Goal: Task Accomplishment & Management: Manage account settings

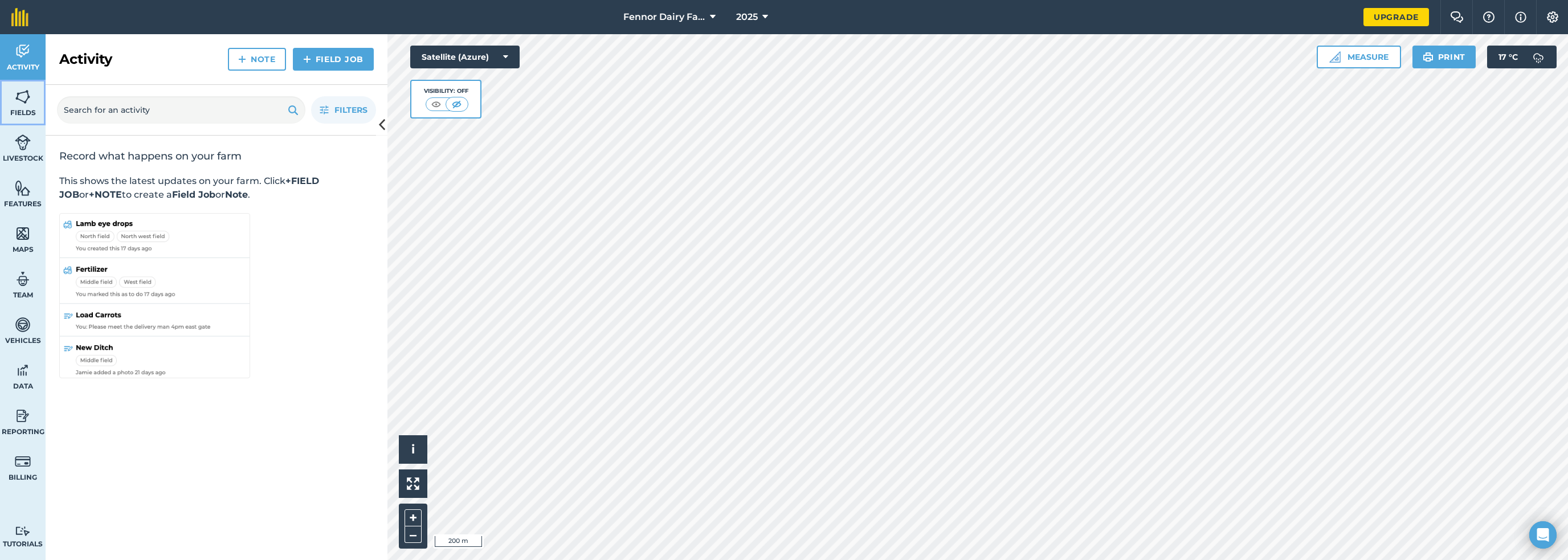
click at [6, 80] on link "Fields" at bounding box center [22, 102] width 46 height 46
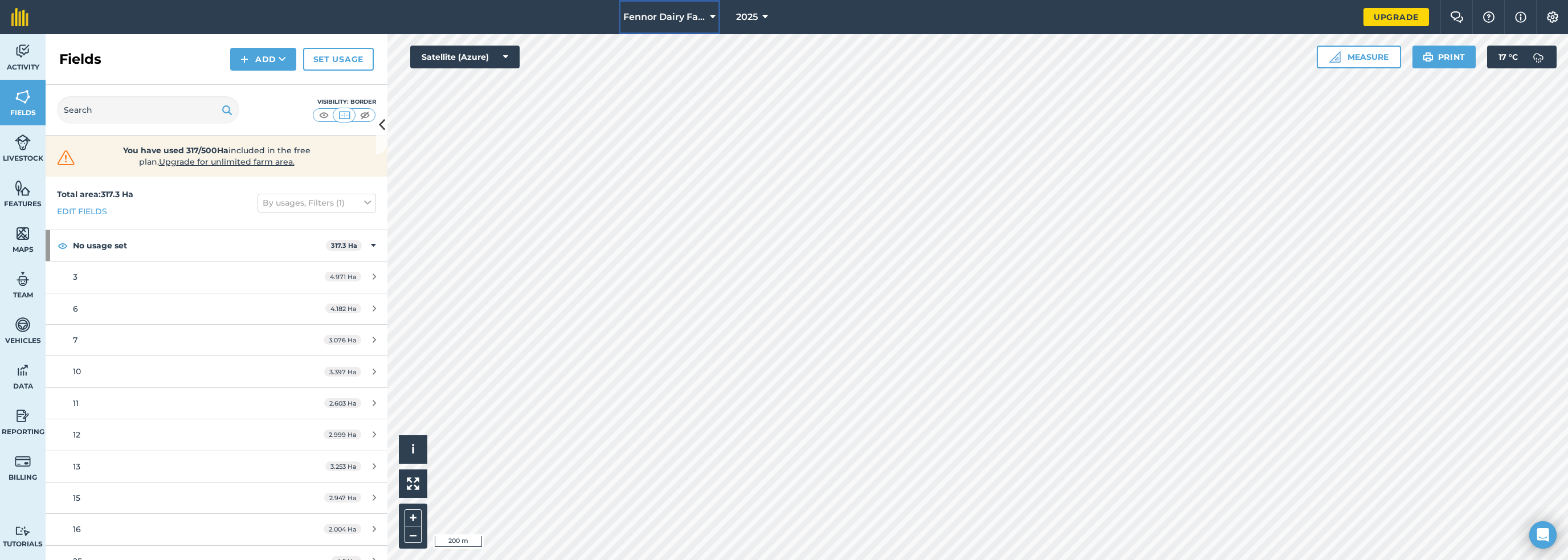
click at [706, 12] on span "Fennor Dairy Farm" at bounding box center [664, 17] width 82 height 14
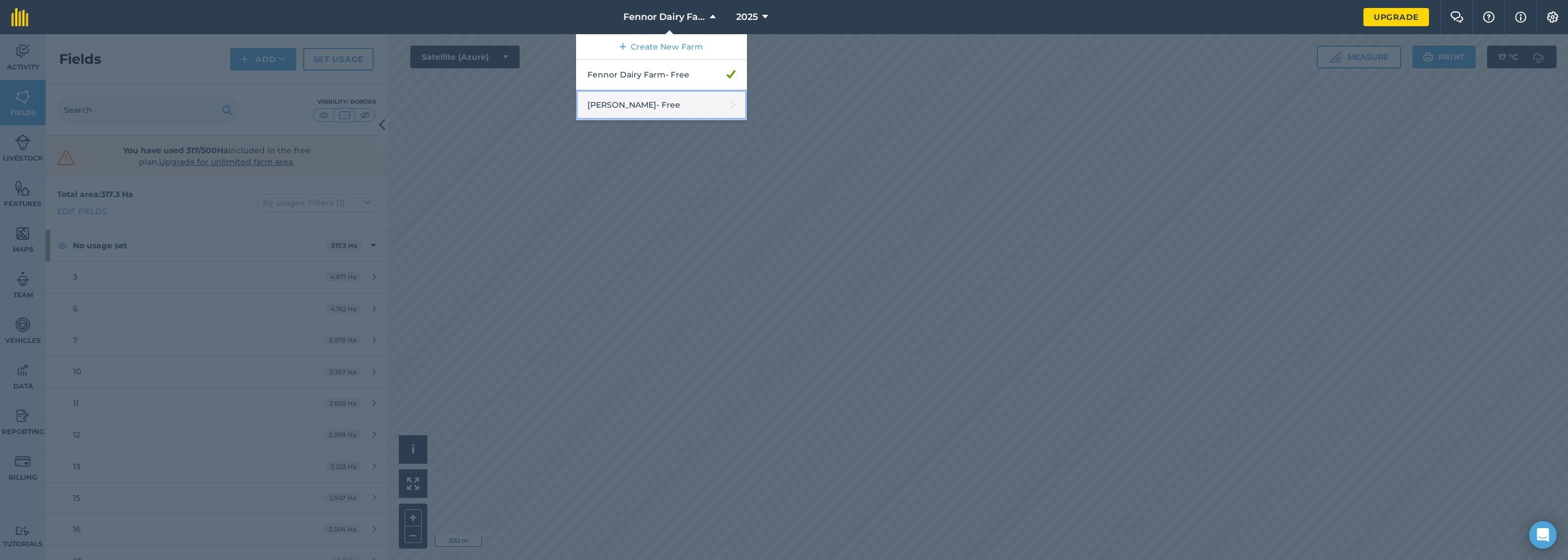
click at [696, 90] on link "McRaes - Free" at bounding box center [661, 105] width 171 height 31
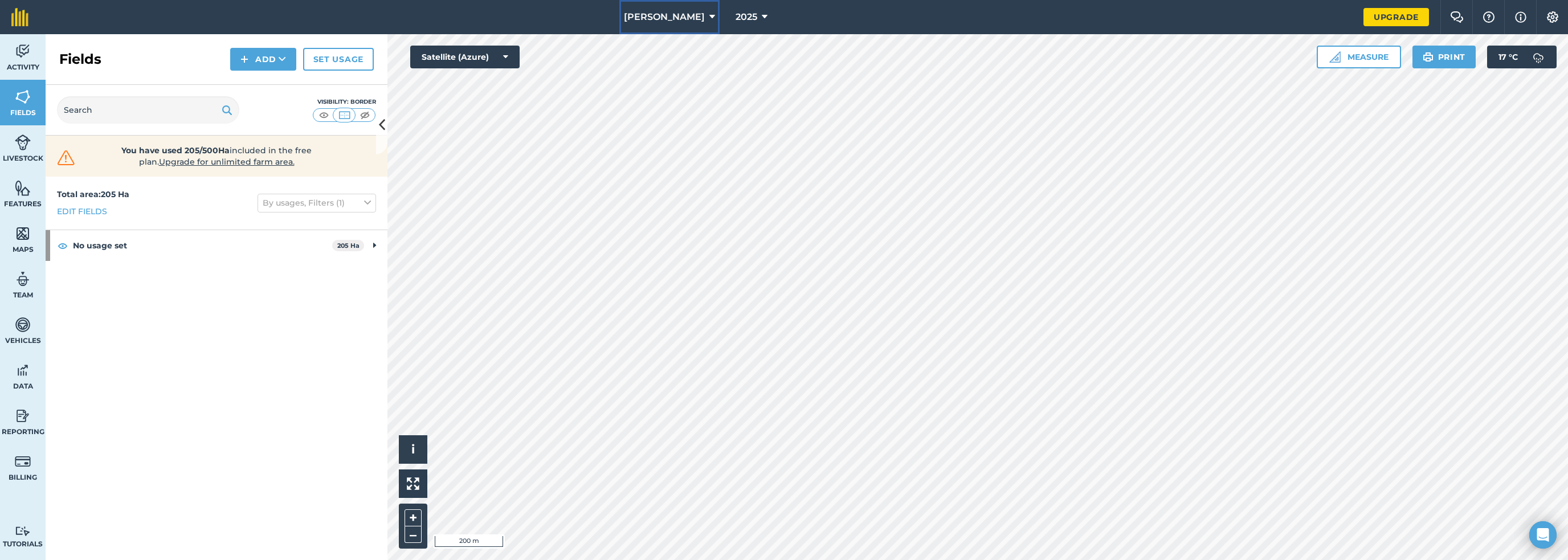
click at [712, 10] on icon at bounding box center [712, 17] width 6 height 14
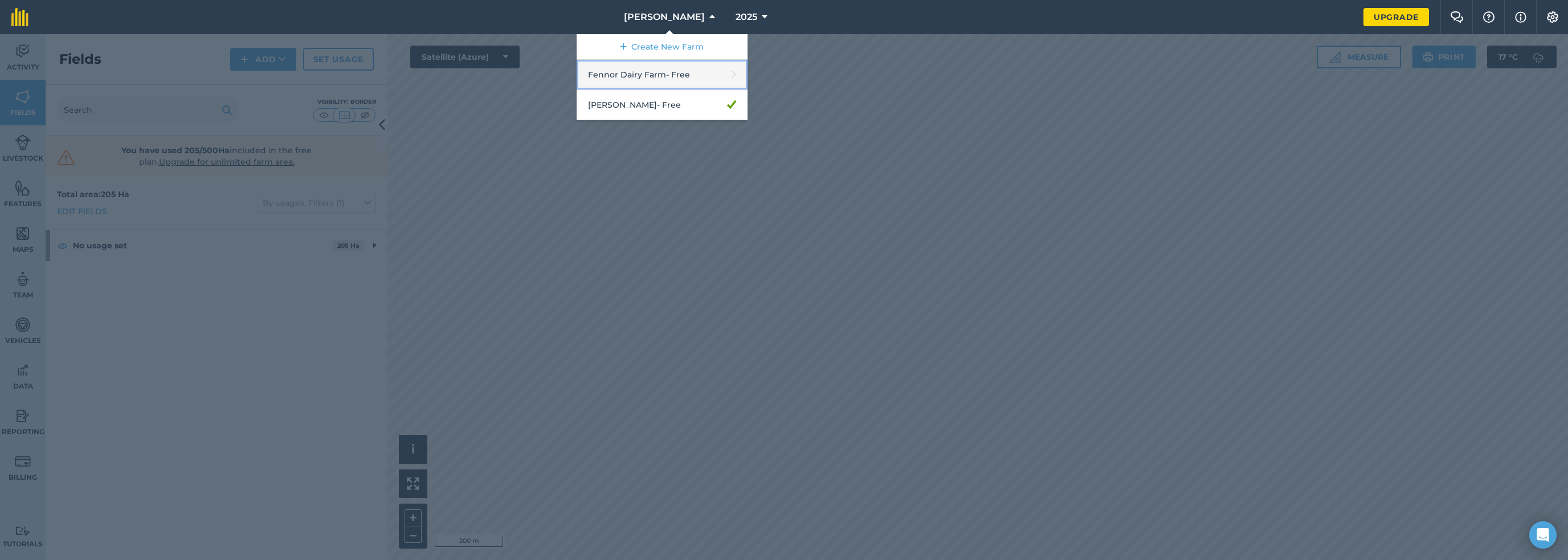
click at [712, 59] on link "Fennor Dairy Farm - Free" at bounding box center [662, 74] width 171 height 31
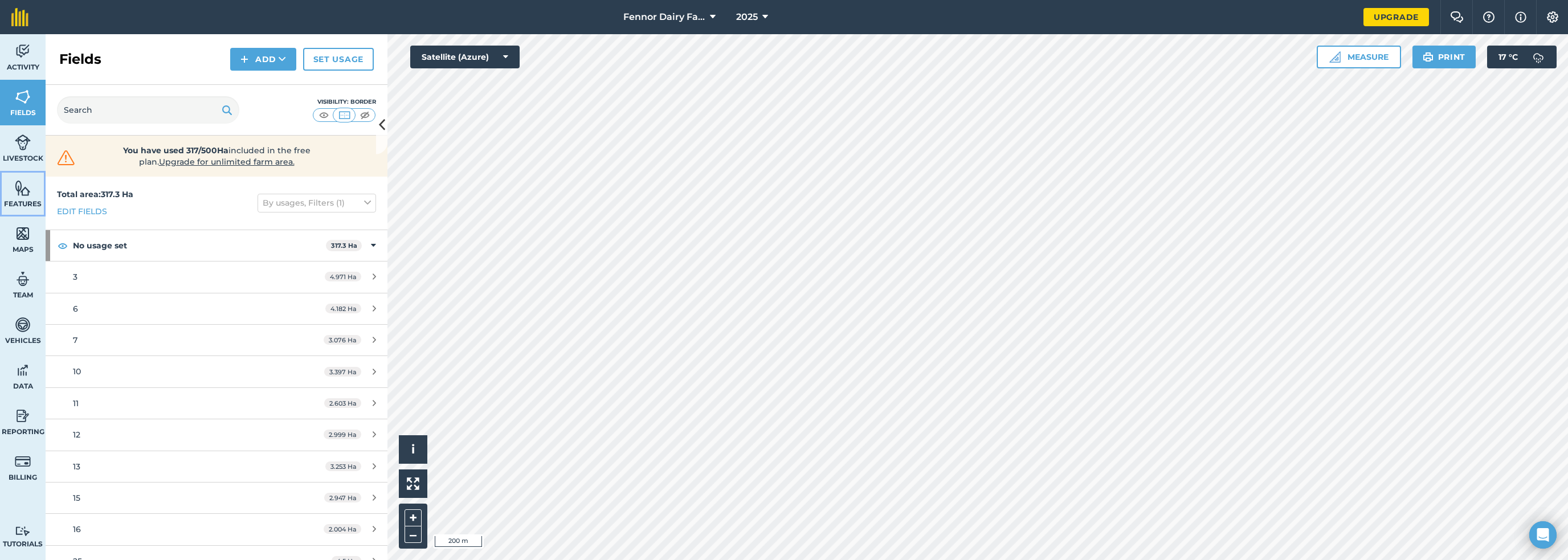
click at [23, 179] on img at bounding box center [22, 188] width 16 height 17
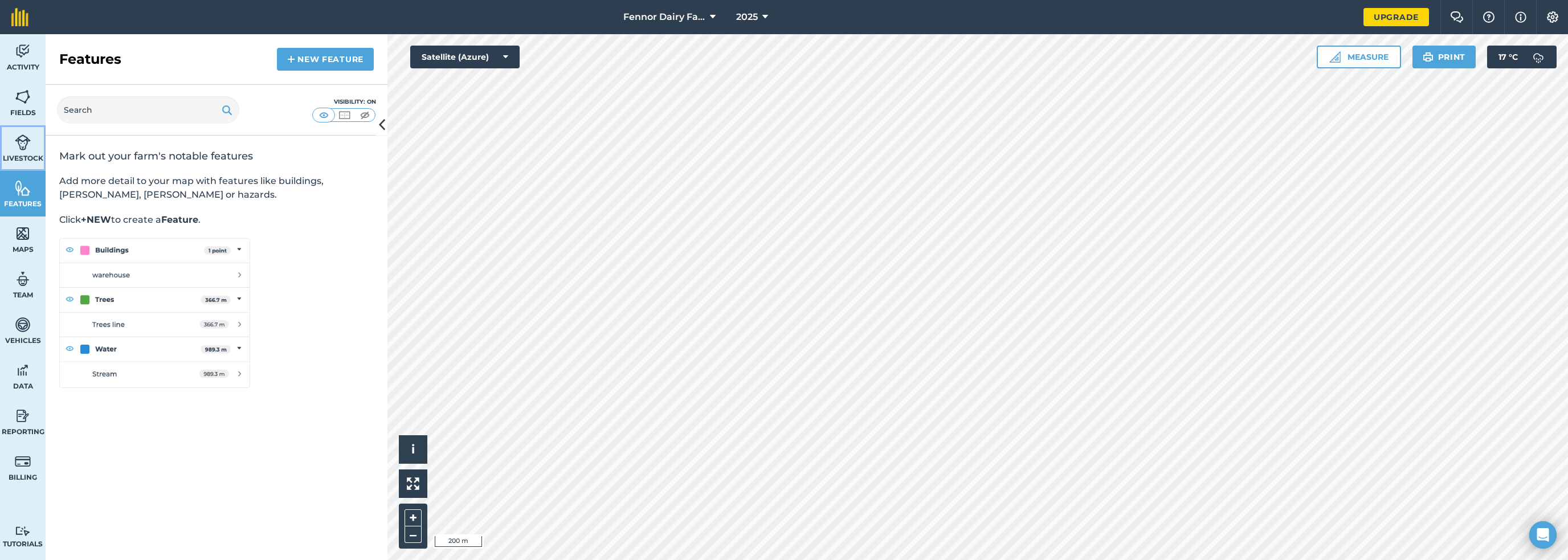
click at [27, 154] on span "Livestock" at bounding box center [22, 159] width 46 height 9
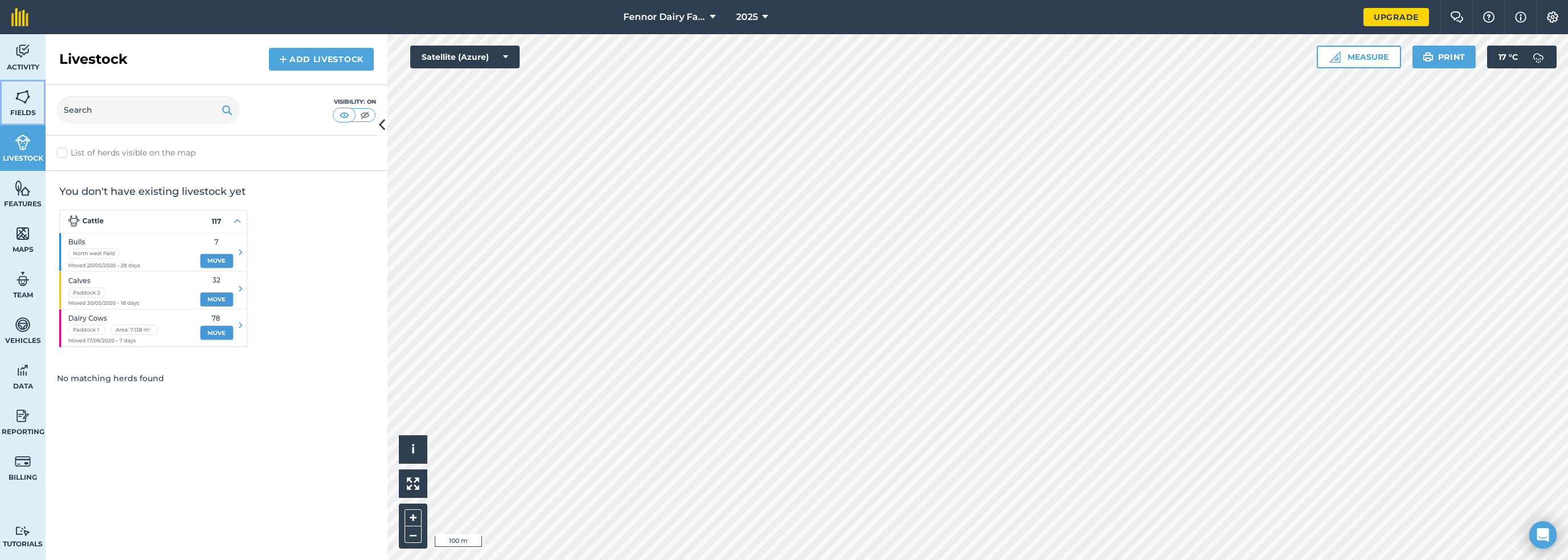
click at [20, 88] on img at bounding box center [22, 97] width 16 height 17
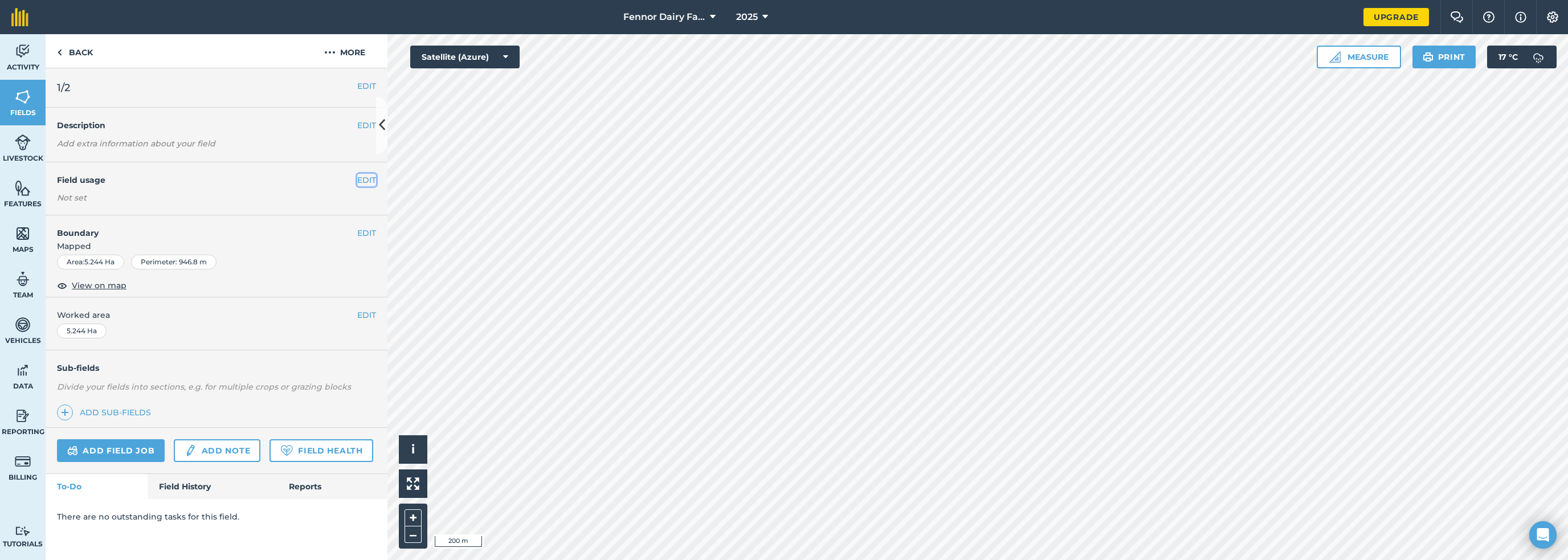
click at [358, 174] on button "EDIT" at bounding box center [367, 179] width 19 height 12
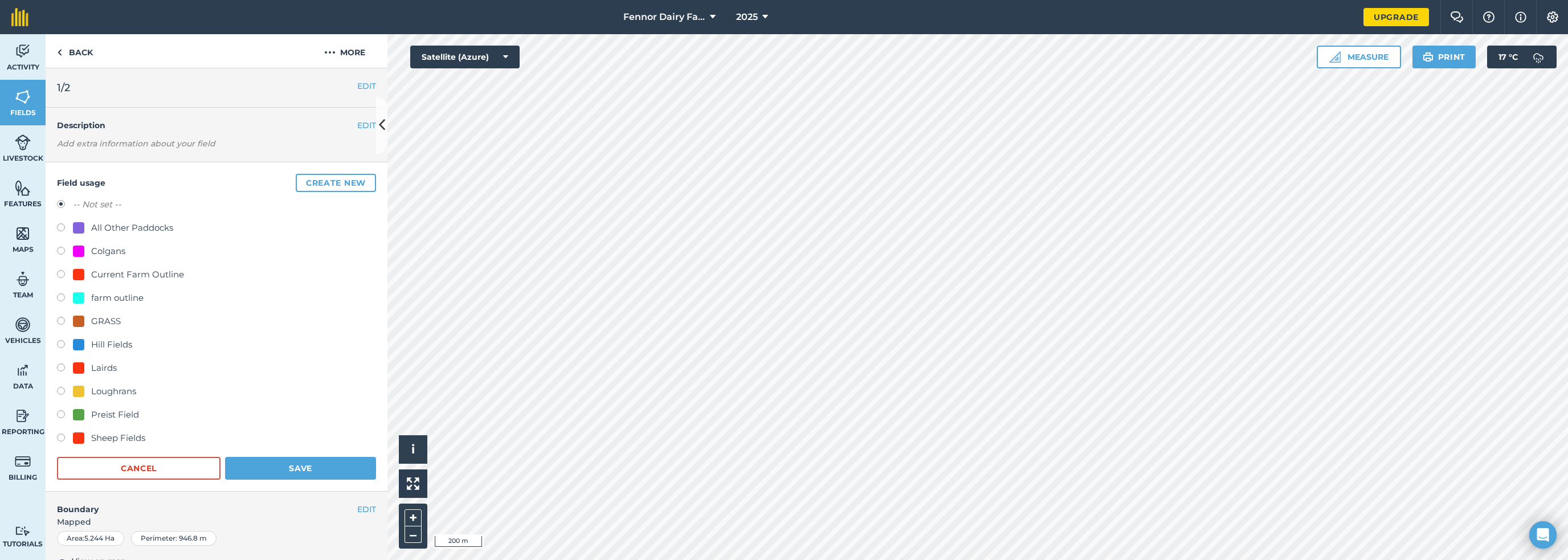
click at [91, 292] on div "farm outline" at bounding box center [117, 298] width 52 height 14
radio input "true"
radio input "false"
click at [242, 457] on button "Save" at bounding box center [300, 468] width 151 height 23
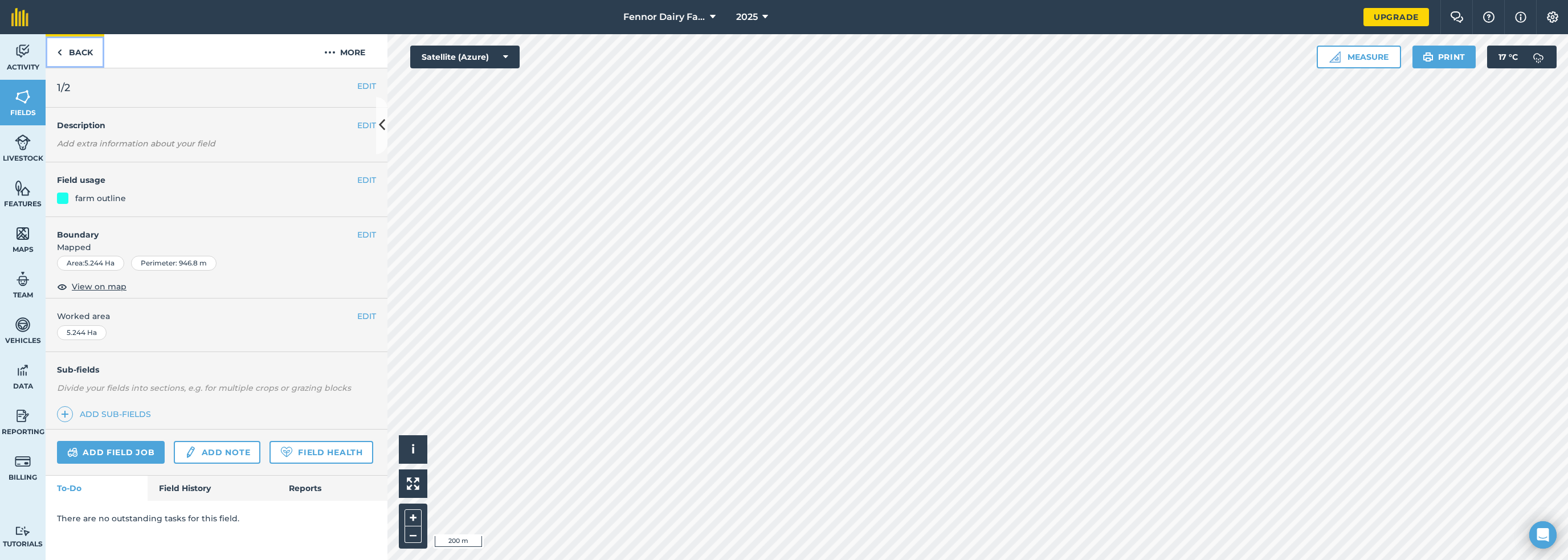
click at [57, 46] on img at bounding box center [59, 52] width 6 height 14
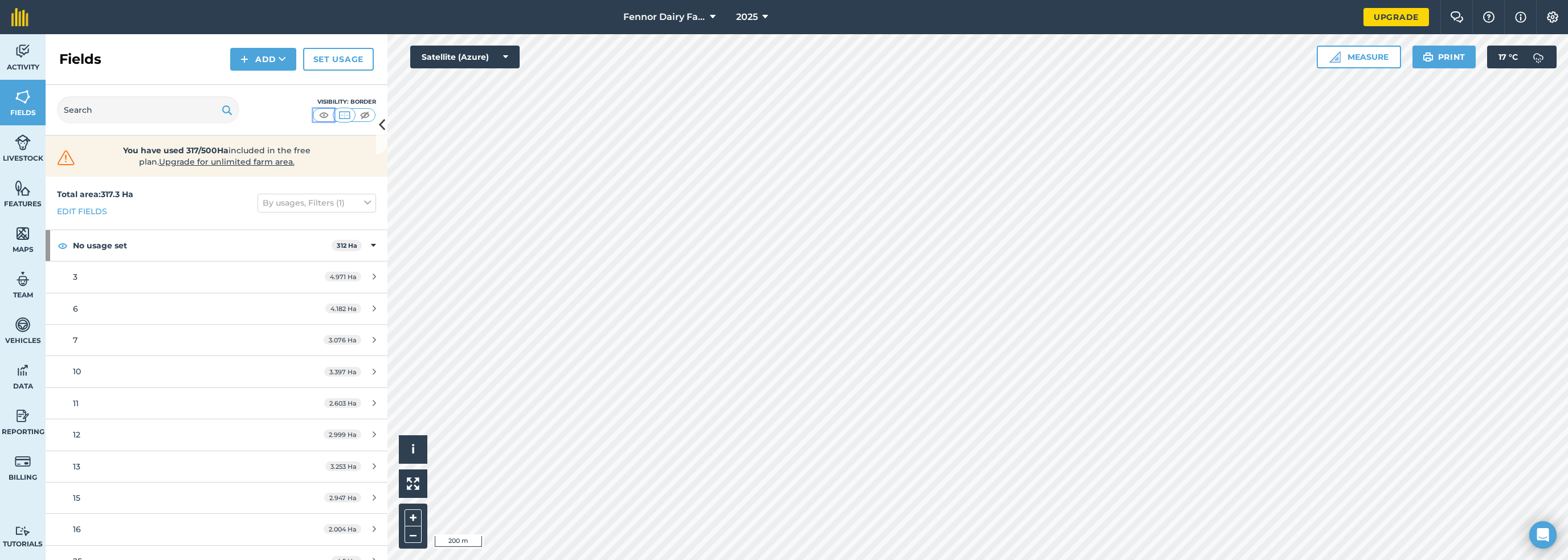
click at [320, 110] on img at bounding box center [323, 115] width 14 height 11
click at [337, 110] on img at bounding box center [344, 115] width 14 height 11
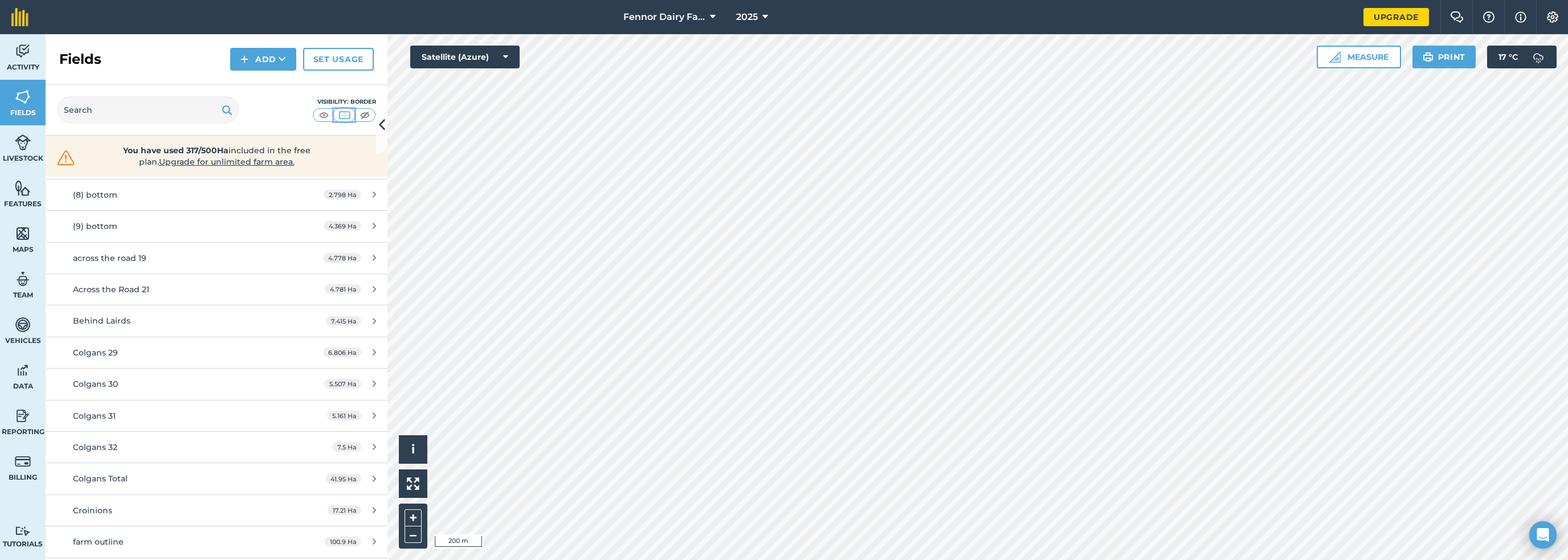
scroll to position [629, 0]
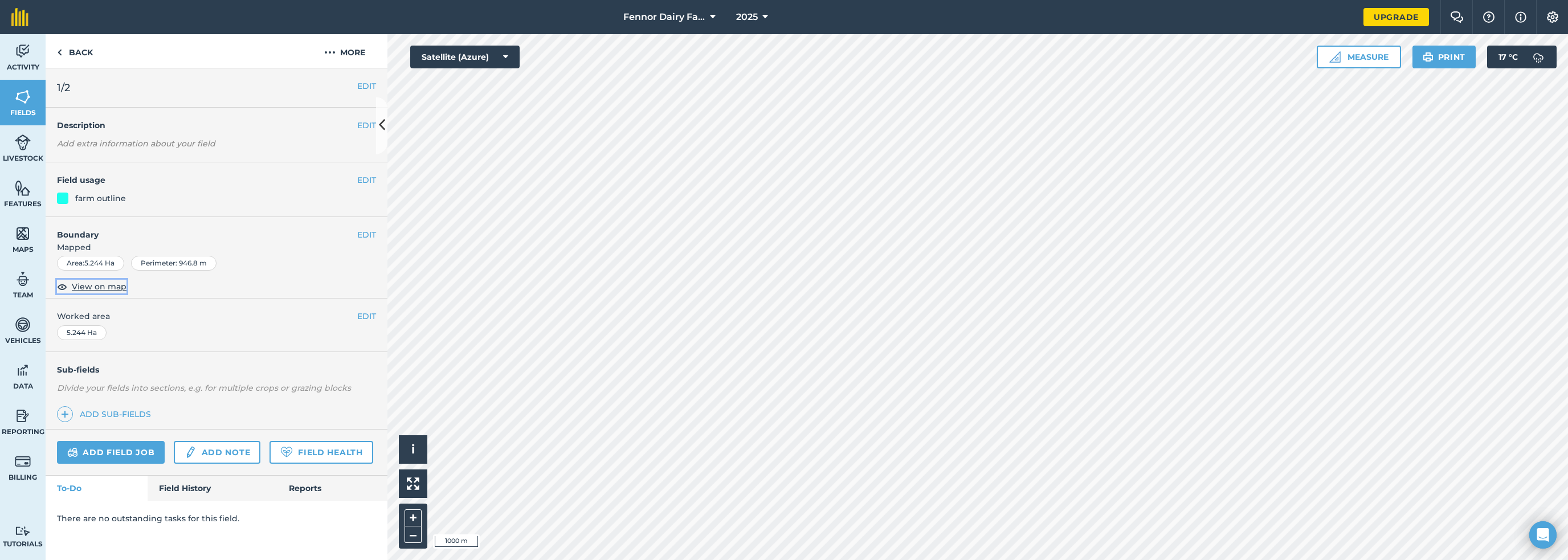
click at [86, 280] on span "View on map" at bounding box center [98, 286] width 55 height 12
click at [66, 49] on link "Back" at bounding box center [74, 51] width 59 height 33
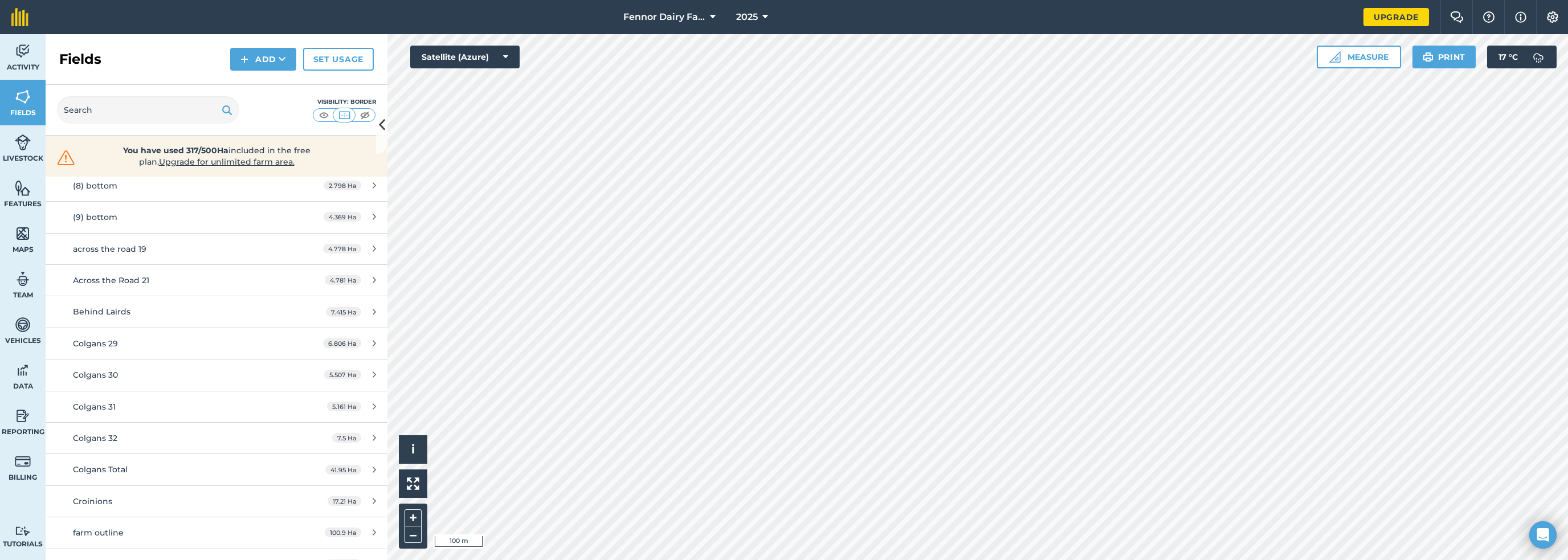
scroll to position [629, 0]
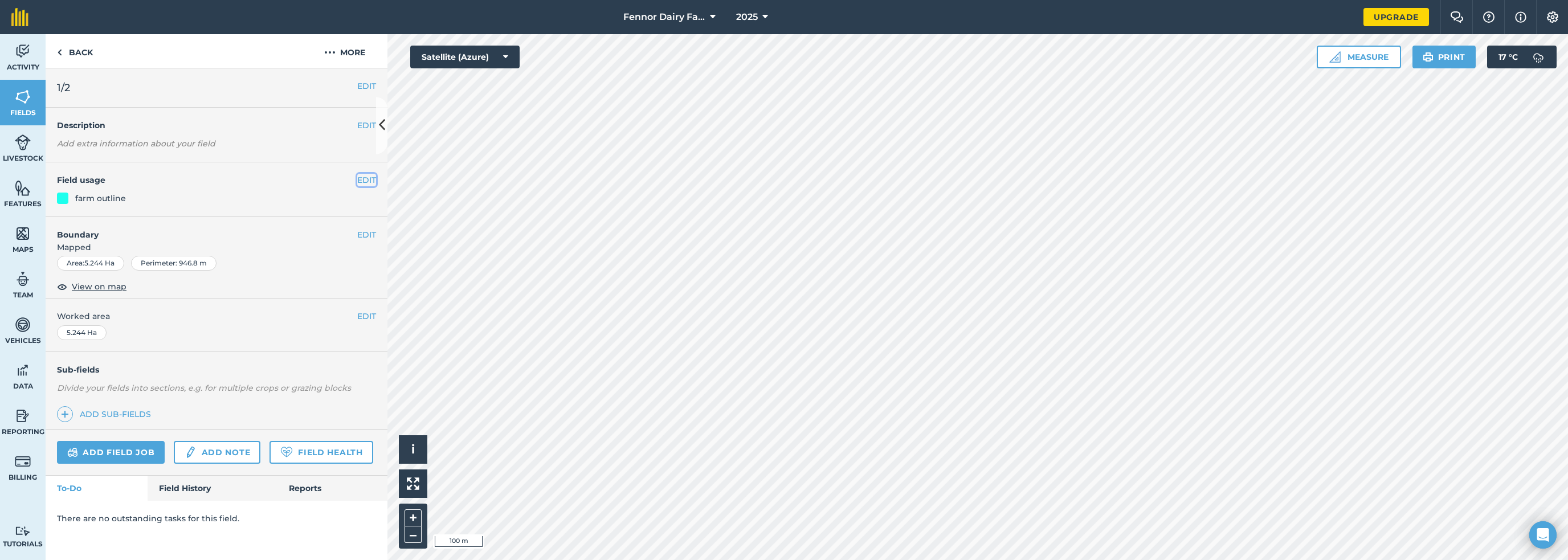
click at [358, 174] on button "EDIT" at bounding box center [367, 179] width 19 height 12
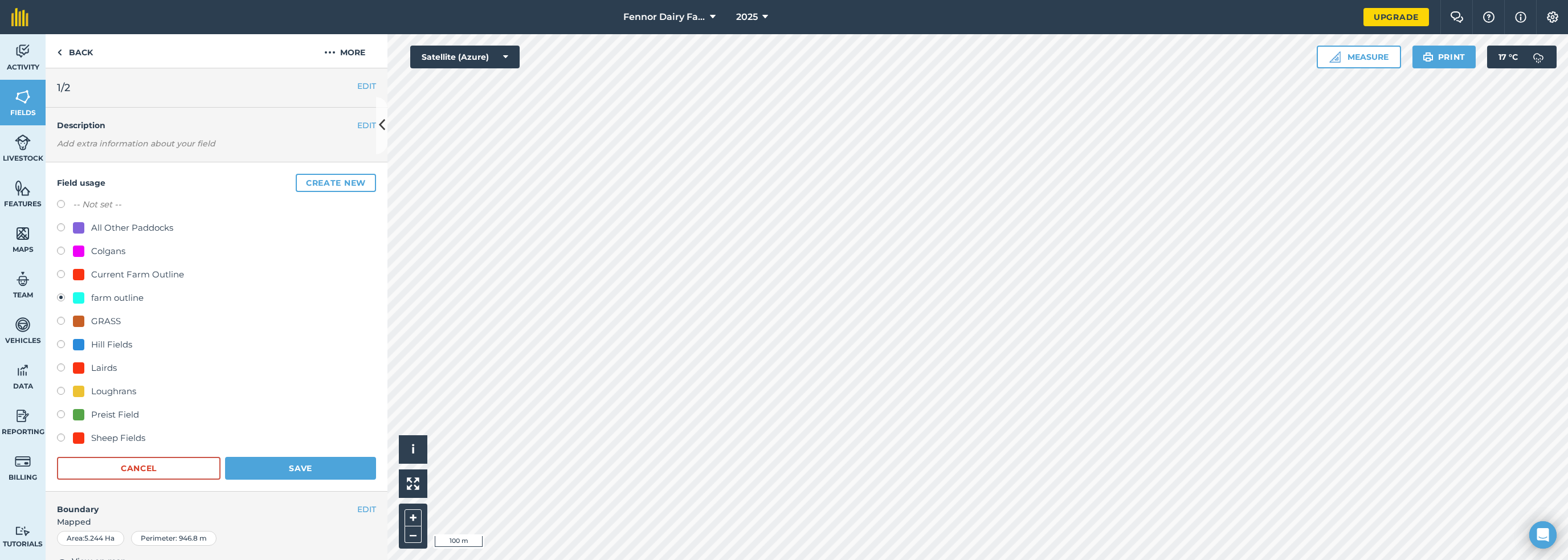
click at [117, 198] on div "-- Not set --" at bounding box center [216, 206] width 320 height 17
click at [82, 198] on label "-- Not set --" at bounding box center [98, 204] width 48 height 14
radio input "true"
radio input "false"
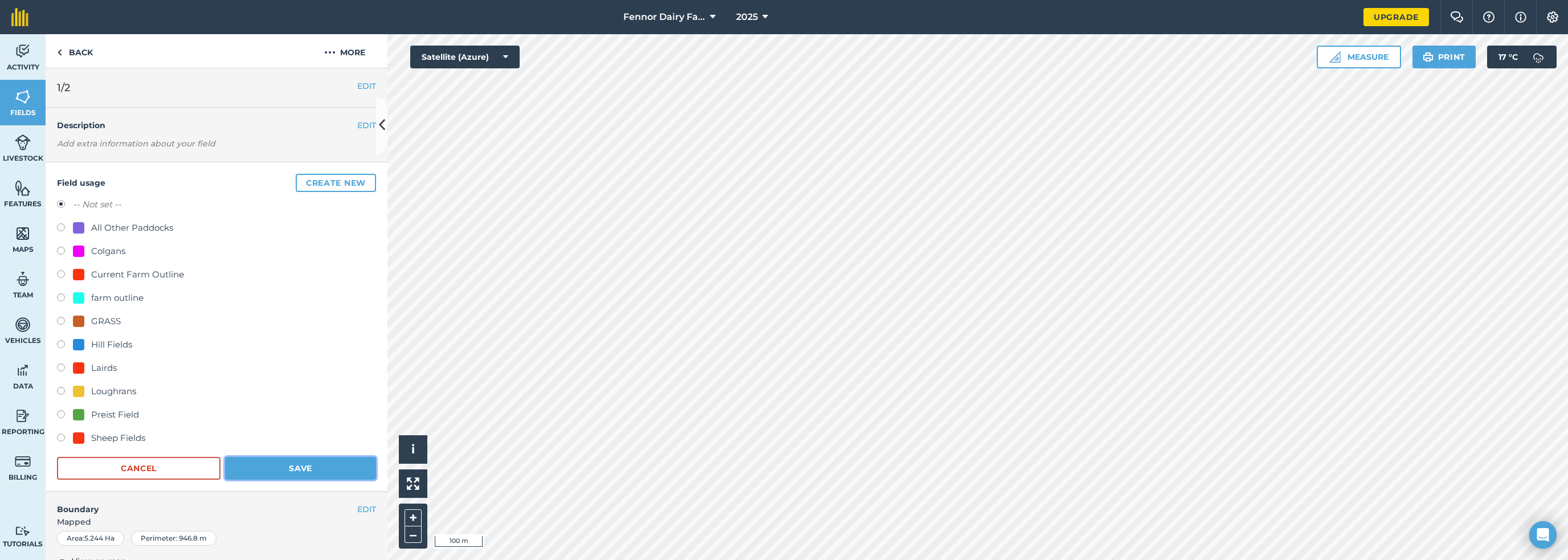
click at [246, 457] on button "Save" at bounding box center [300, 468] width 151 height 23
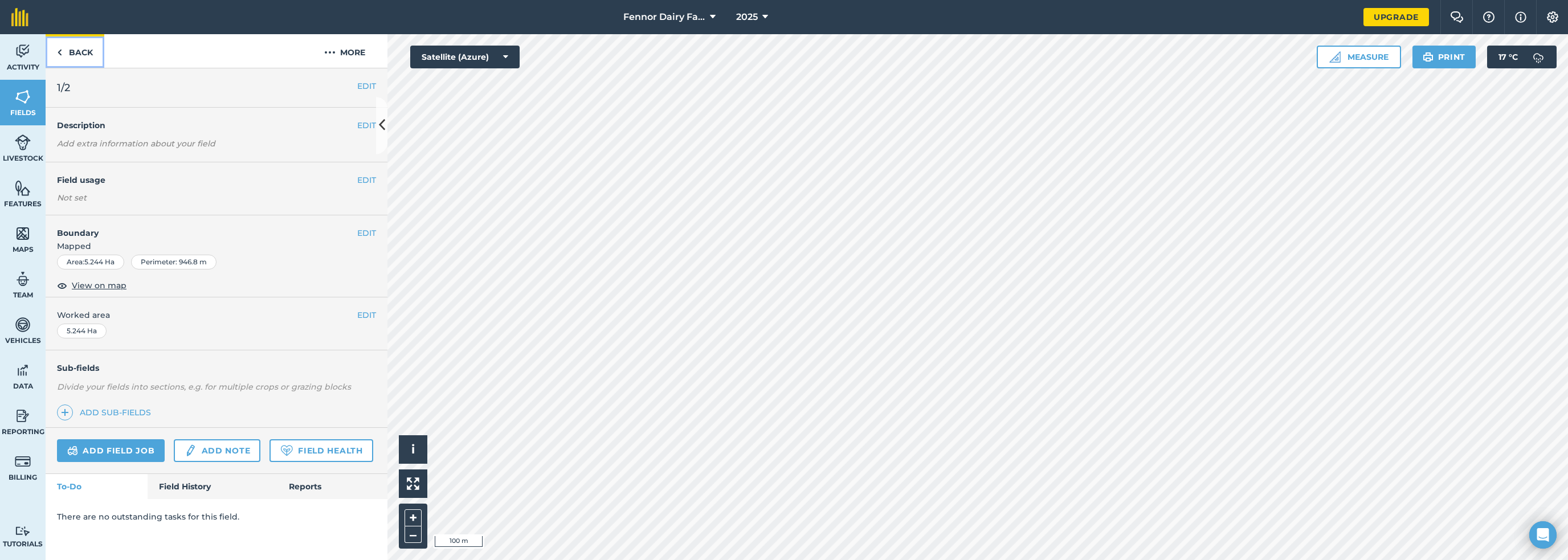
click at [64, 43] on link "Back" at bounding box center [74, 51] width 59 height 33
click at [362, 174] on button "EDIT" at bounding box center [367, 179] width 19 height 12
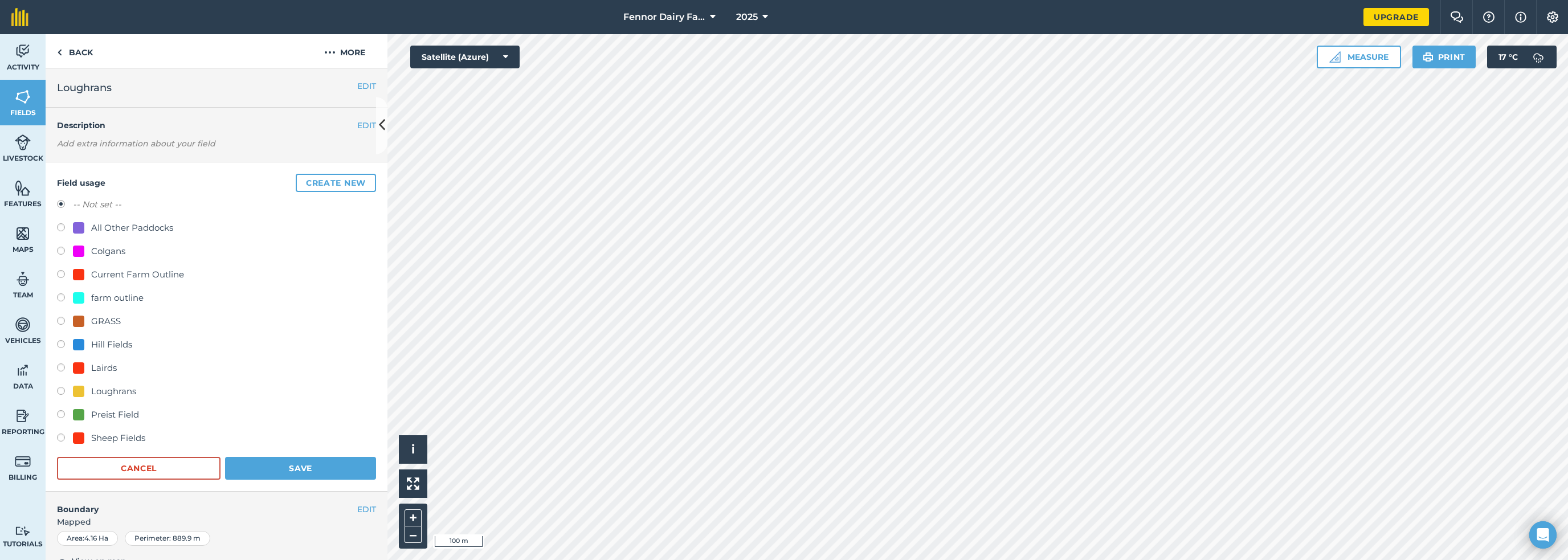
click at [91, 384] on div "Loughrans" at bounding box center [113, 391] width 45 height 14
radio input "true"
radio input "false"
click at [235, 457] on button "Save" at bounding box center [300, 468] width 151 height 23
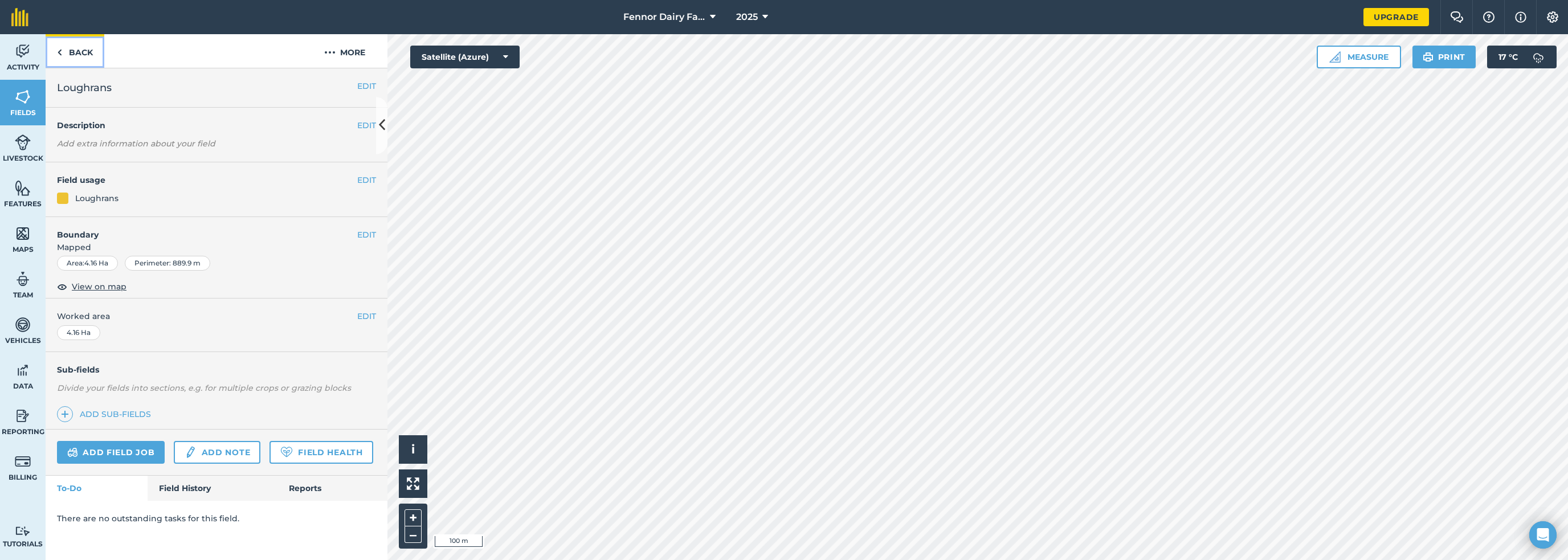
click at [61, 39] on link "Back" at bounding box center [74, 51] width 59 height 33
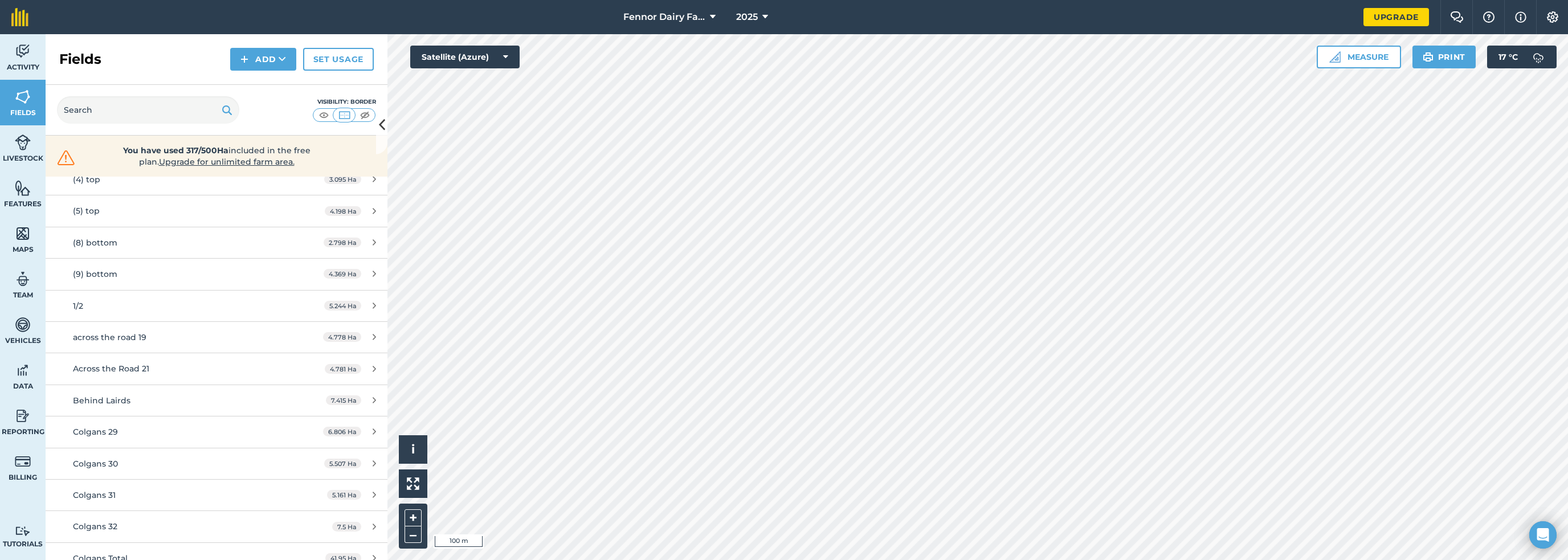
scroll to position [629, 0]
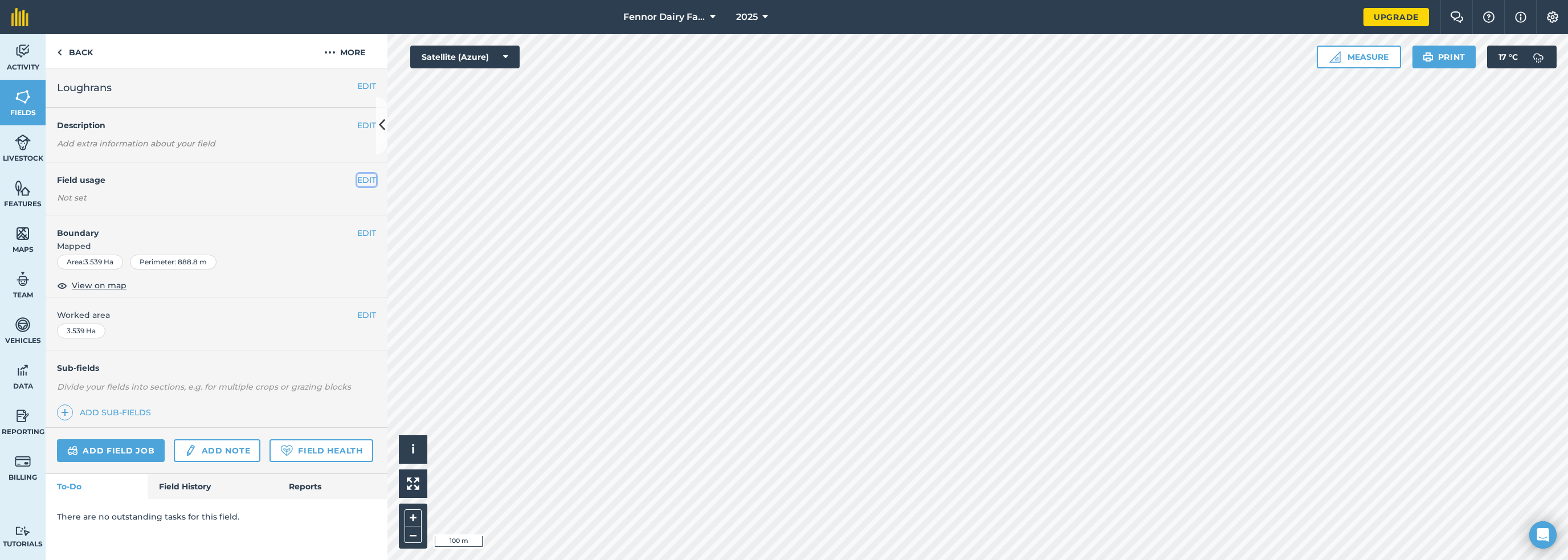
click at [359, 174] on button "EDIT" at bounding box center [367, 179] width 19 height 12
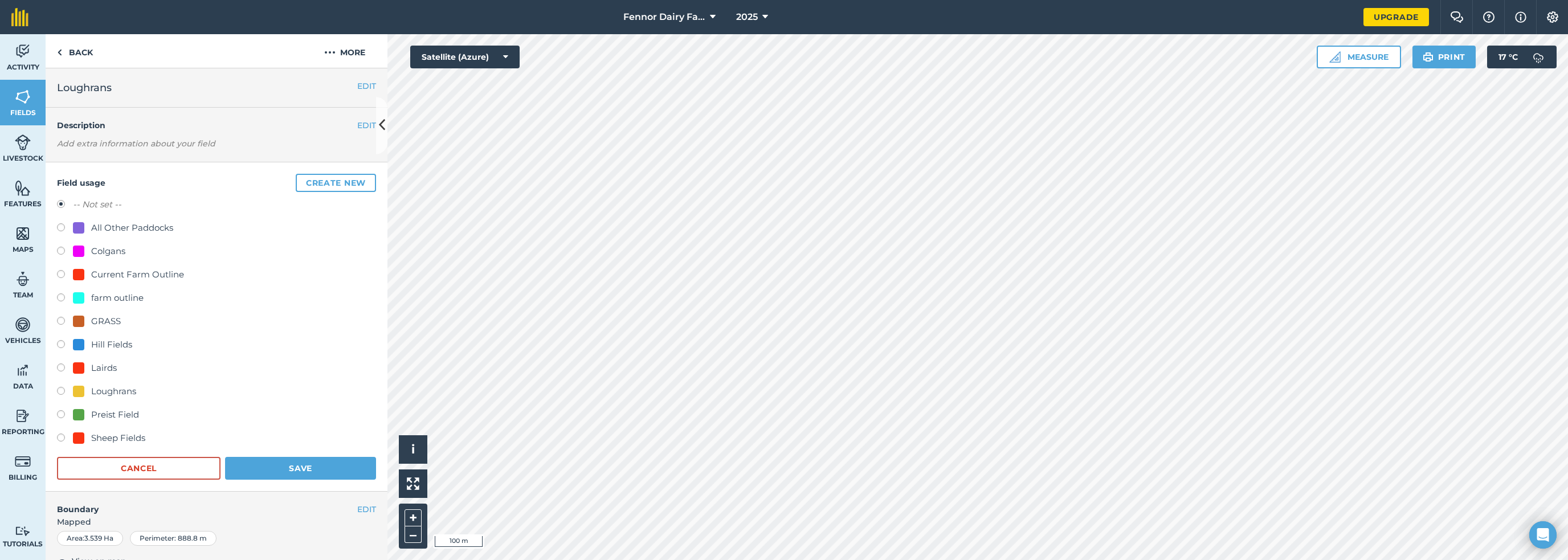
click at [99, 384] on div "Loughrans" at bounding box center [113, 391] width 45 height 14
radio input "true"
radio input "false"
click at [294, 457] on button "Save" at bounding box center [300, 468] width 151 height 23
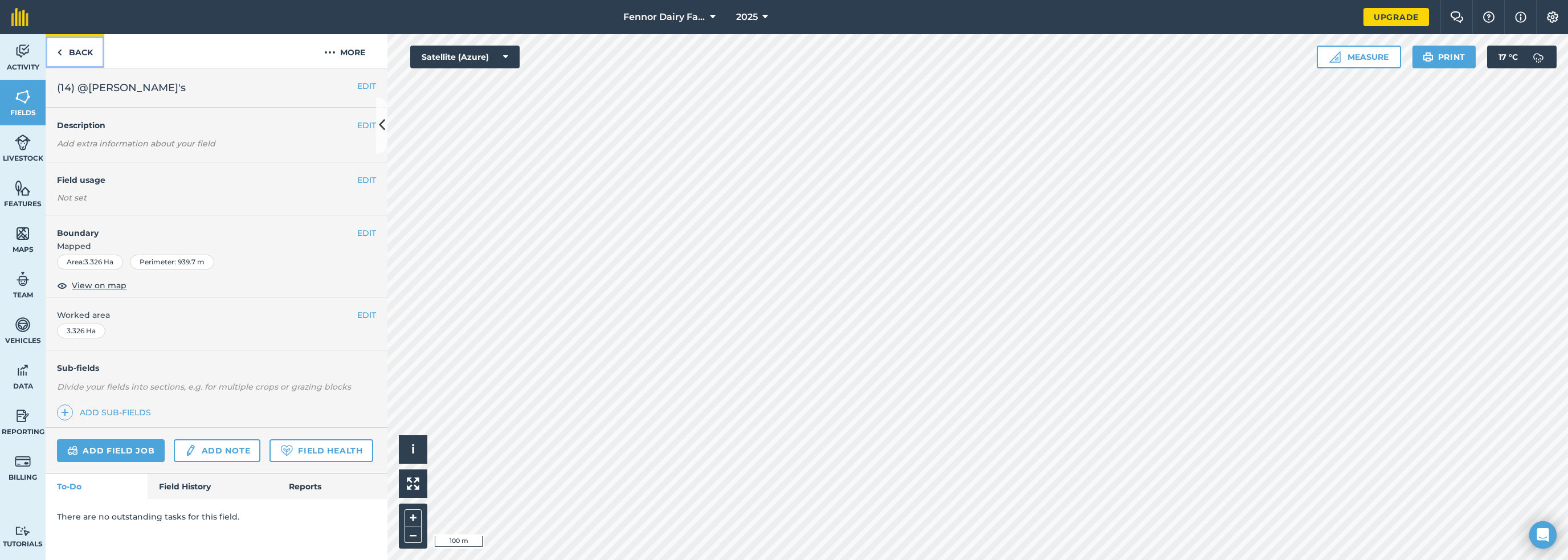
click at [66, 43] on link "Back" at bounding box center [74, 51] width 59 height 33
click at [52, 46] on link "Back" at bounding box center [74, 51] width 59 height 33
click at [358, 309] on button "EDIT" at bounding box center [367, 315] width 19 height 12
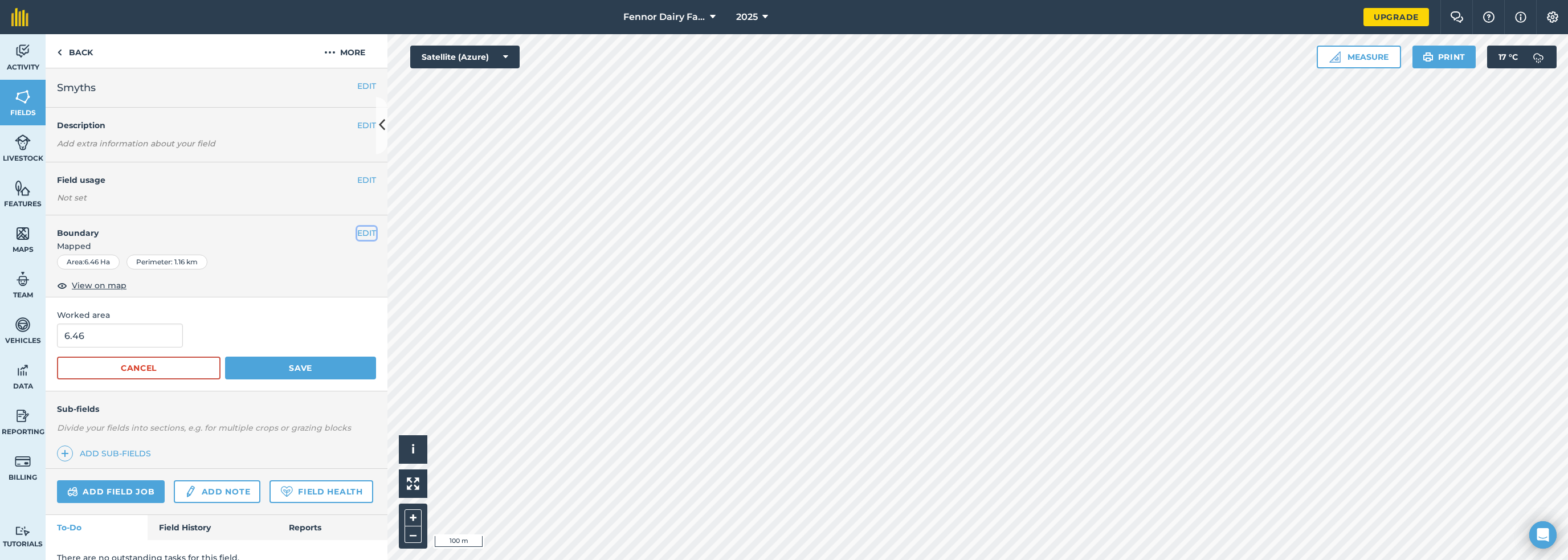
click at [359, 227] on button "EDIT" at bounding box center [367, 232] width 19 height 12
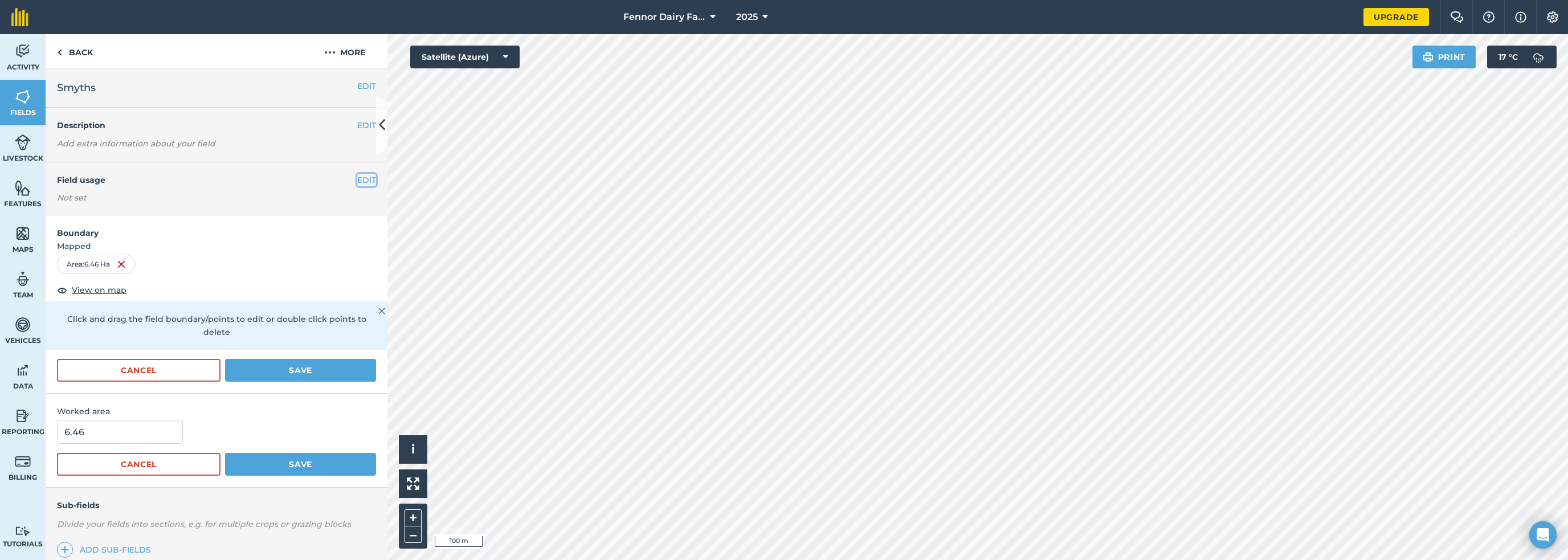
click at [365, 174] on button "EDIT" at bounding box center [367, 179] width 19 height 12
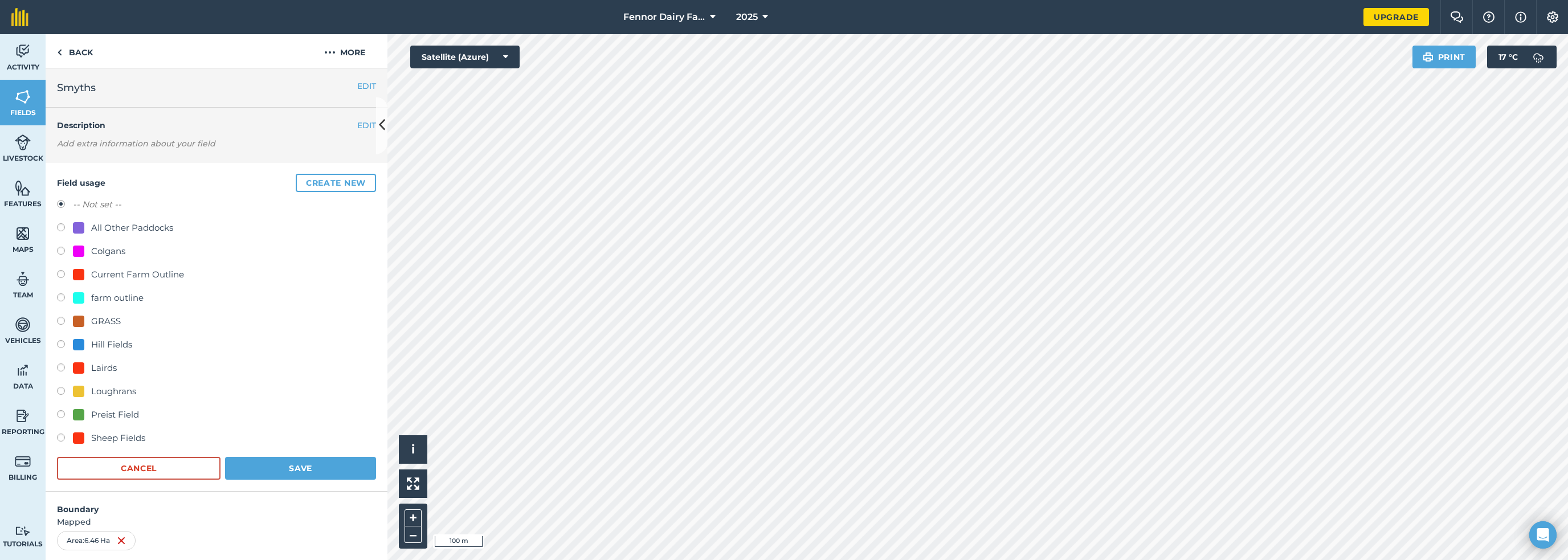
click at [91, 244] on div "Colgans" at bounding box center [108, 251] width 34 height 14
radio input "true"
radio input "false"
click at [230, 457] on button "Save" at bounding box center [300, 468] width 151 height 23
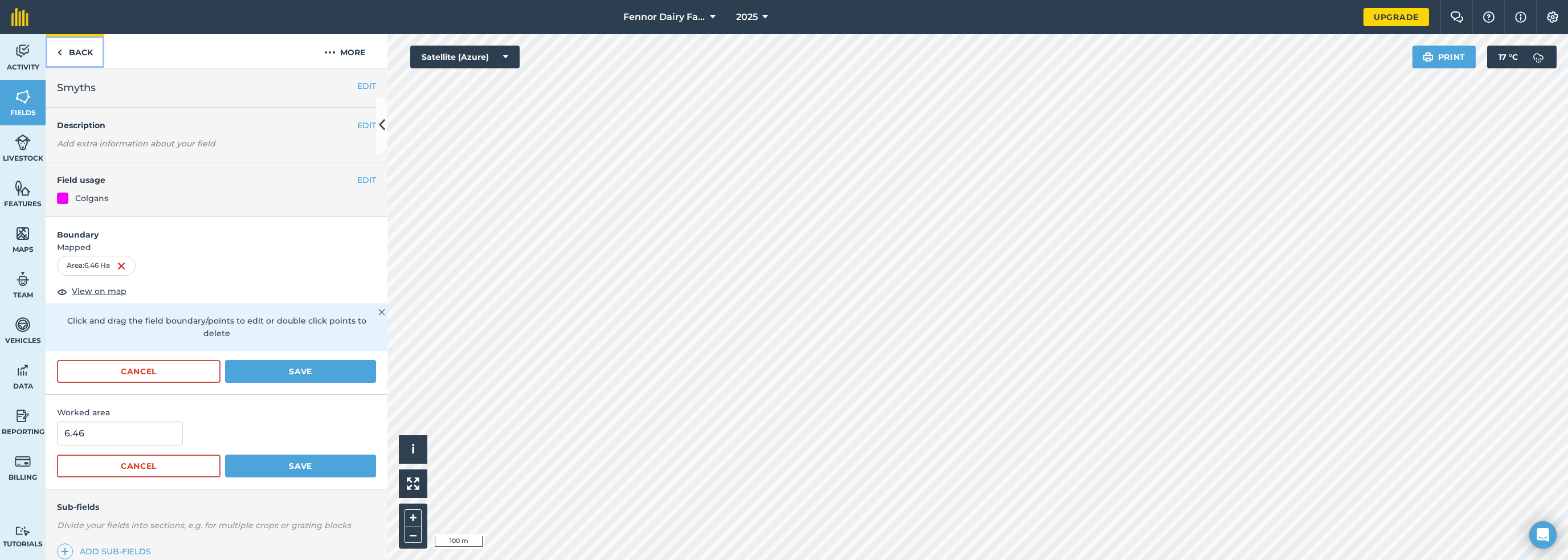
click at [63, 43] on link "Back" at bounding box center [74, 51] width 59 height 33
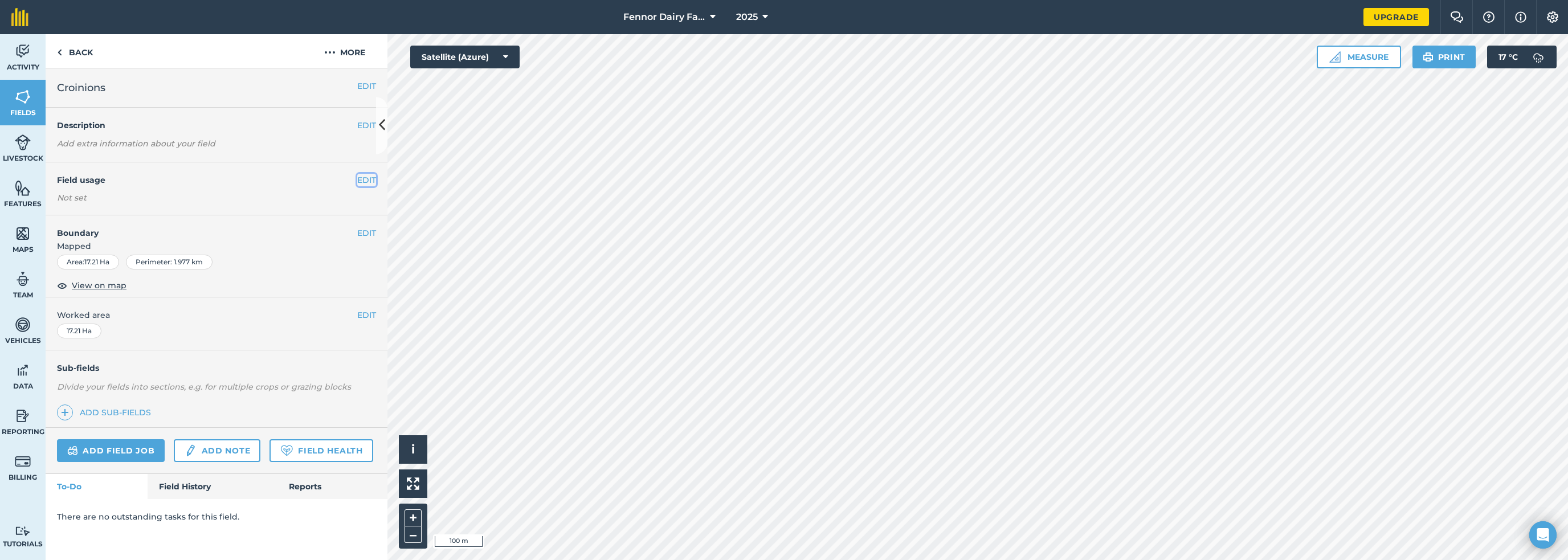
click at [358, 174] on button "EDIT" at bounding box center [367, 179] width 19 height 12
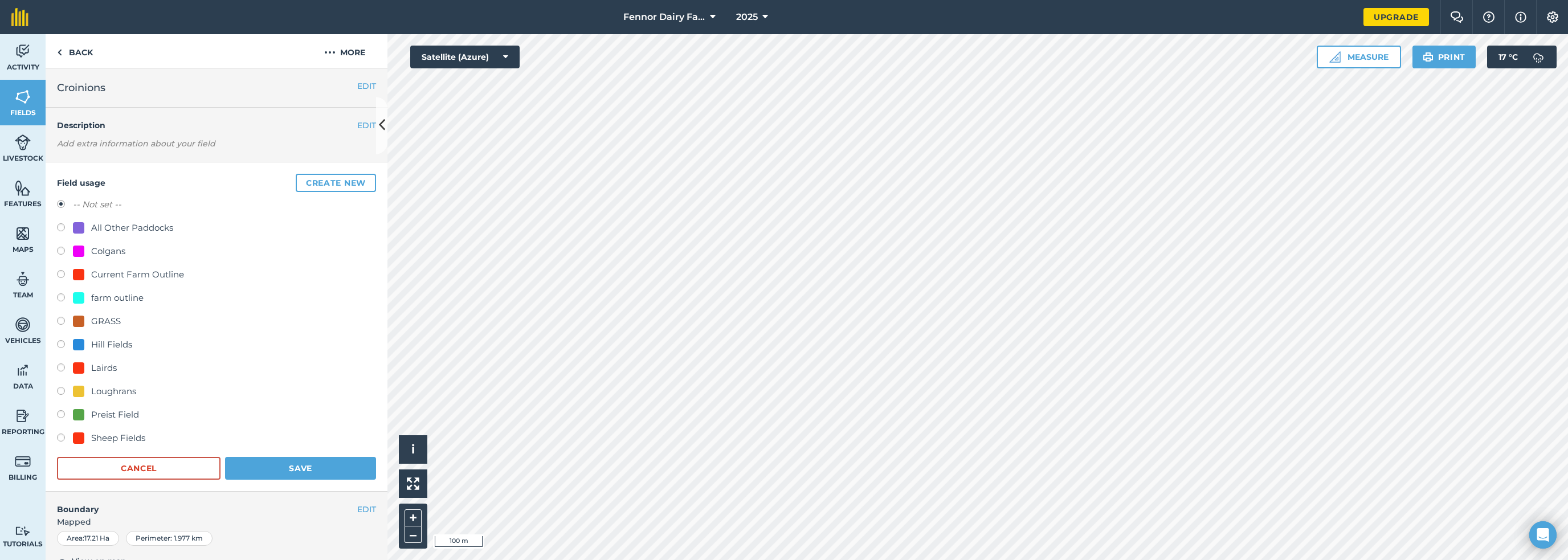
click at [99, 338] on div "Hill Fields" at bounding box center [111, 345] width 41 height 14
radio input "true"
radio input "false"
click at [346, 457] on button "Save" at bounding box center [300, 468] width 151 height 23
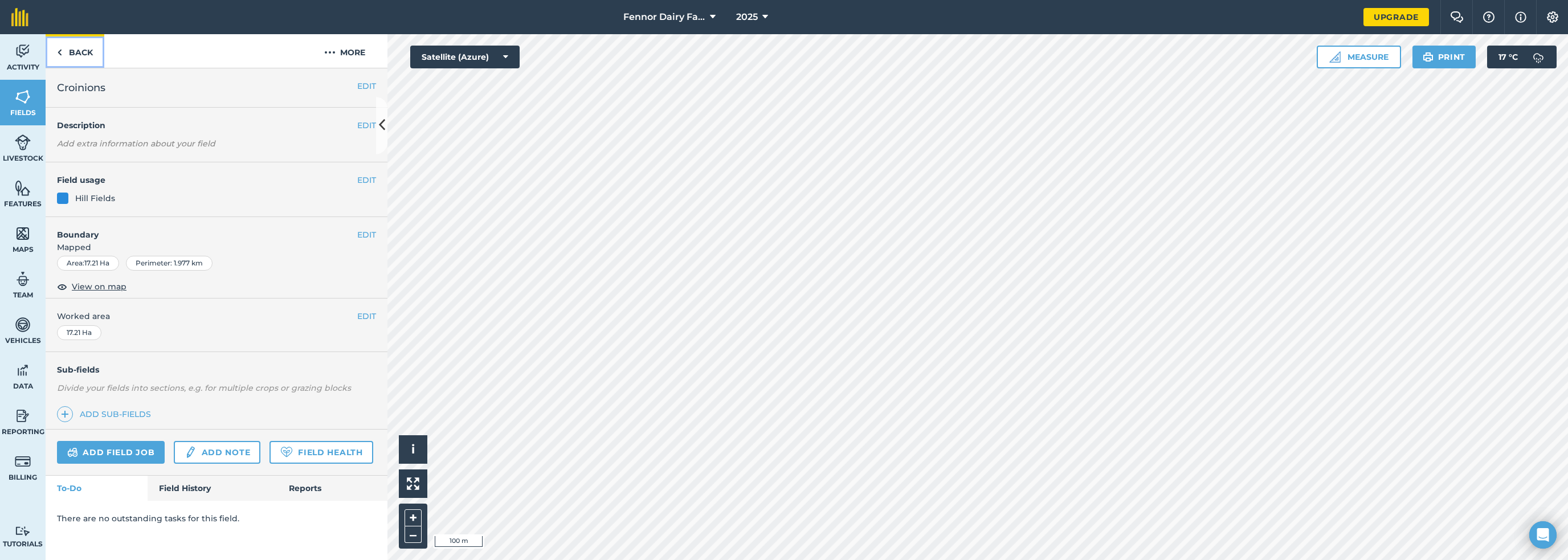
click at [69, 45] on link "Back" at bounding box center [74, 51] width 59 height 33
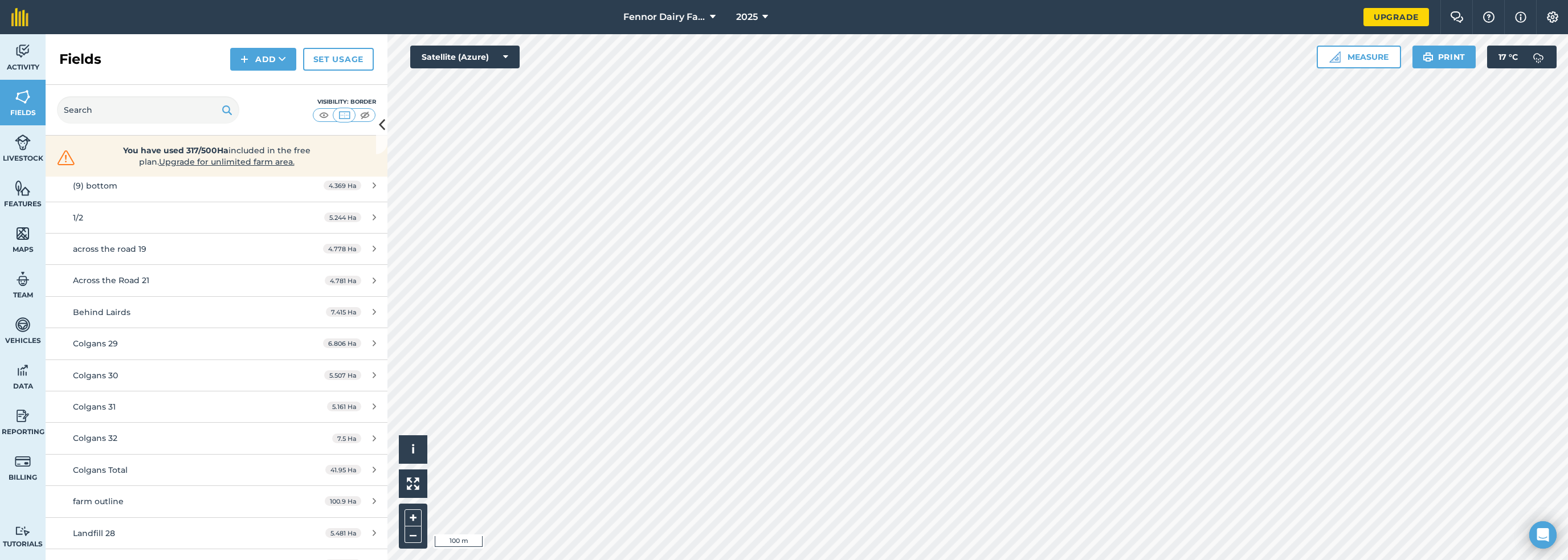
scroll to position [682, 0]
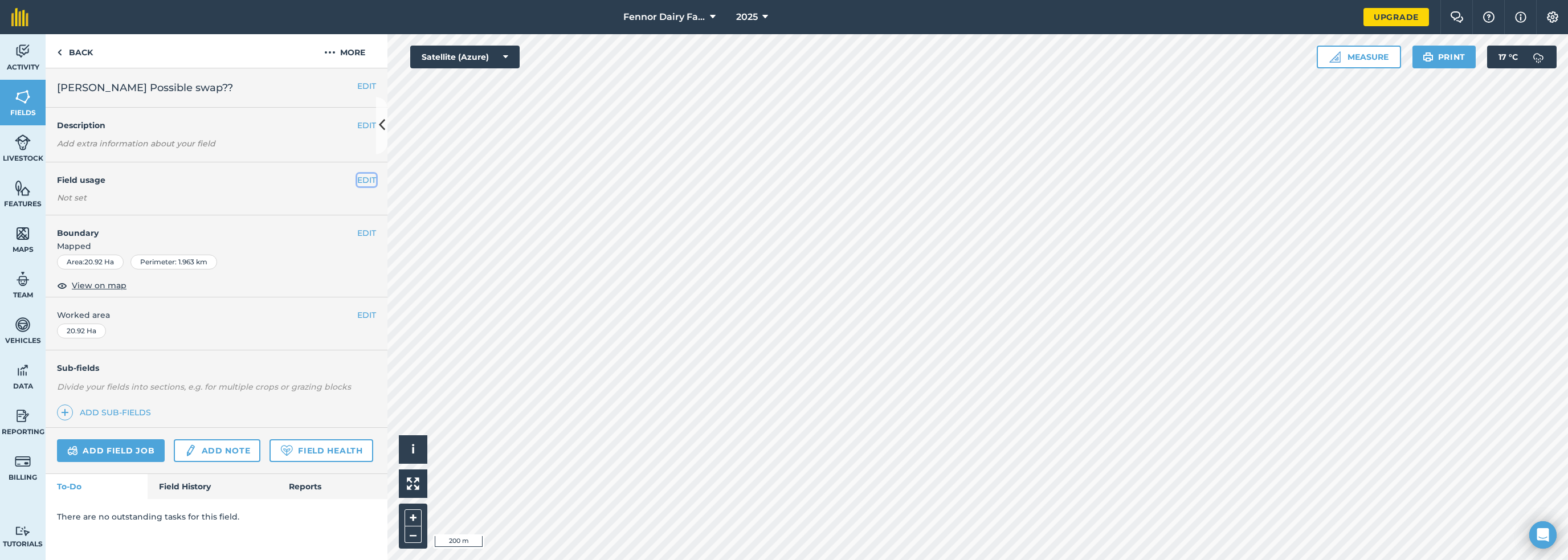
click at [364, 174] on button "EDIT" at bounding box center [367, 179] width 19 height 12
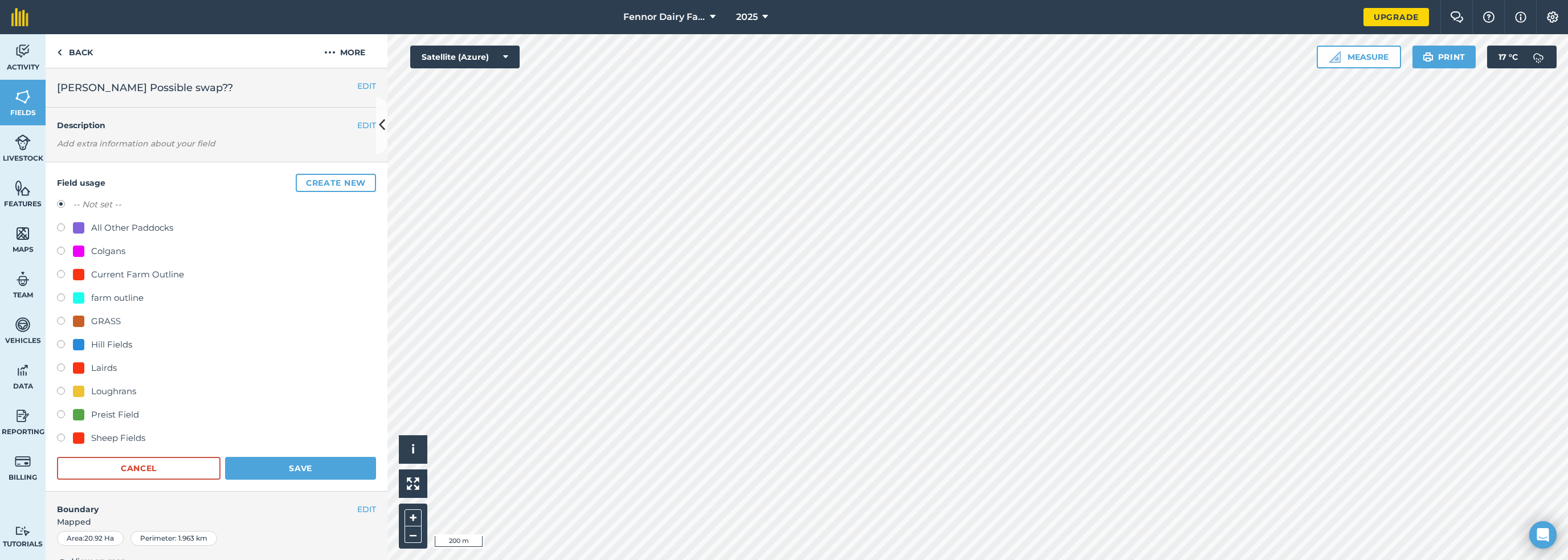
click at [97, 431] on div "Sheep Fields" at bounding box center [118, 437] width 54 height 14
radio input "true"
radio input "false"
click at [281, 457] on button "Save" at bounding box center [300, 468] width 151 height 23
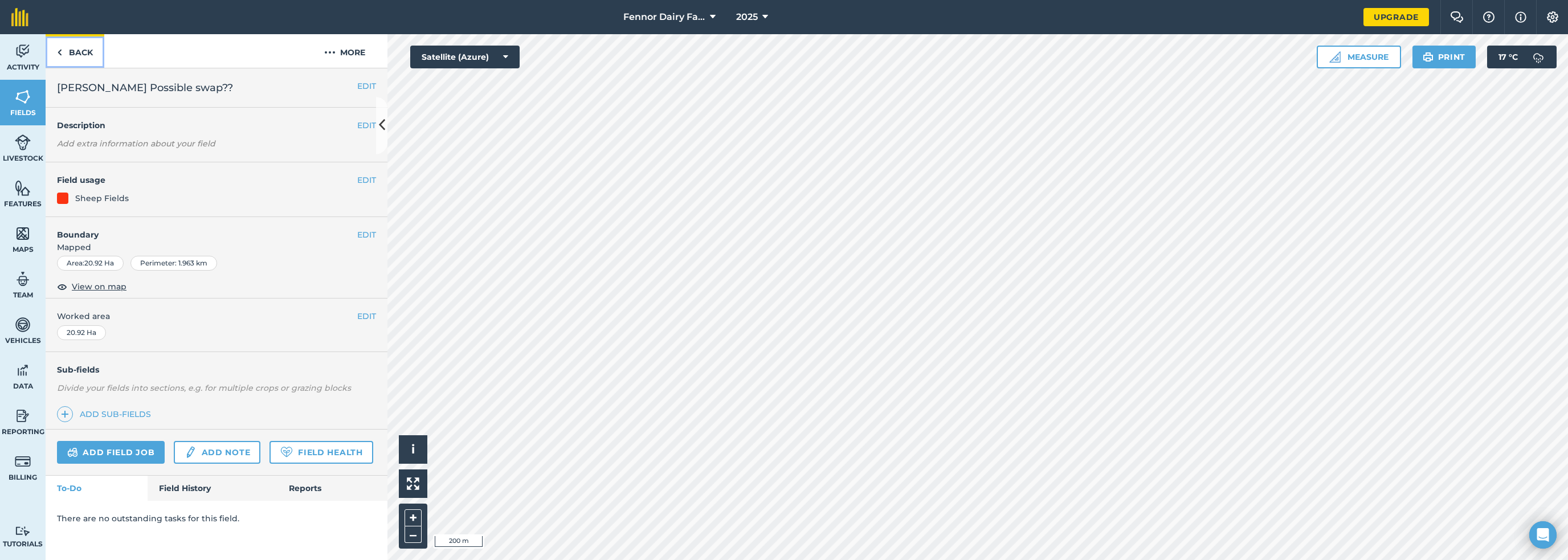
click at [73, 41] on link "Back" at bounding box center [74, 51] width 59 height 33
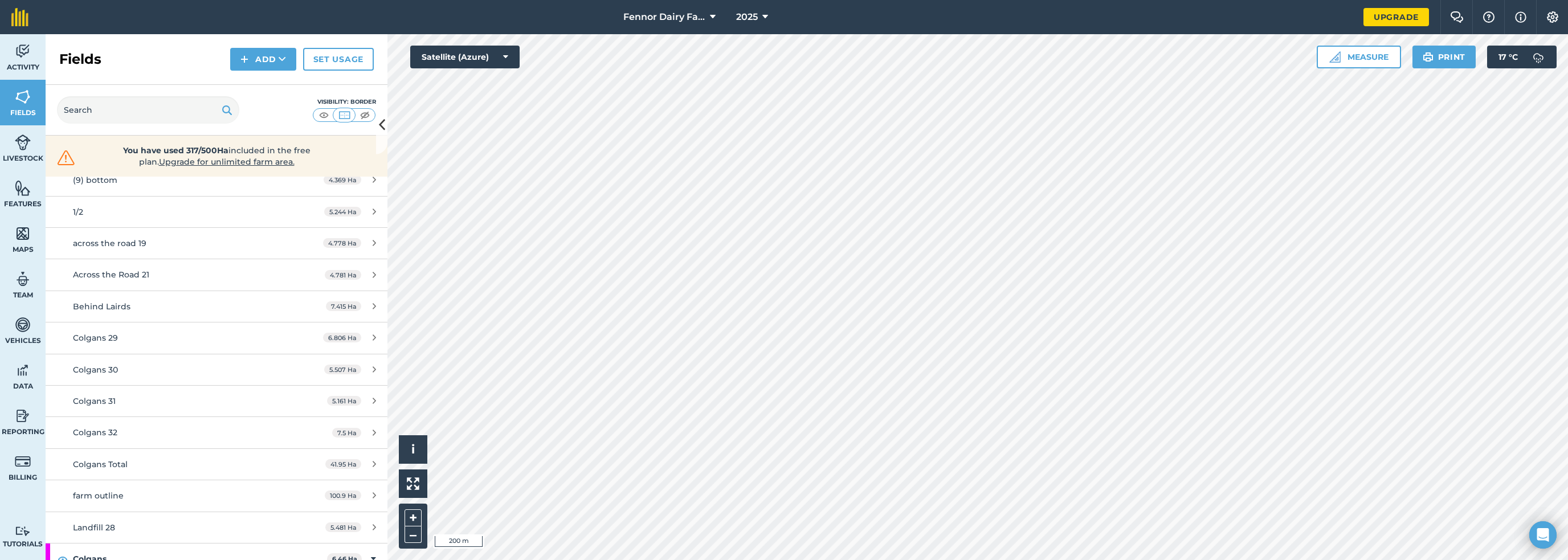
scroll to position [709, 0]
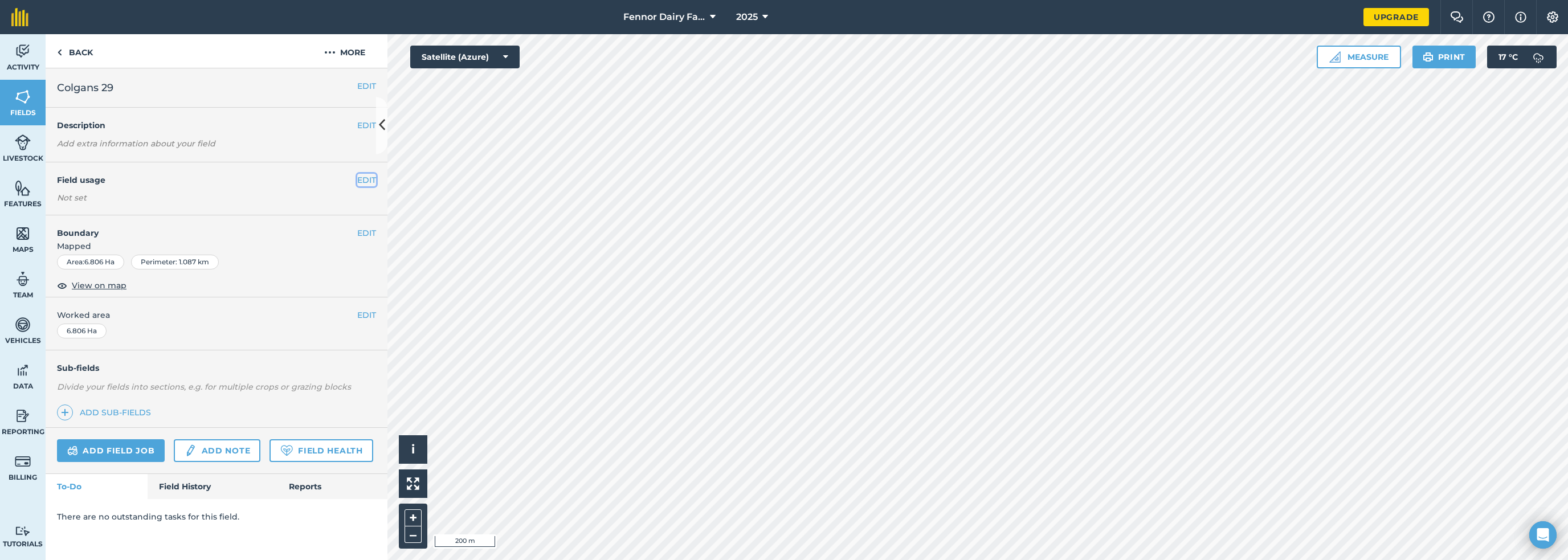
click at [362, 174] on button "EDIT" at bounding box center [367, 179] width 19 height 12
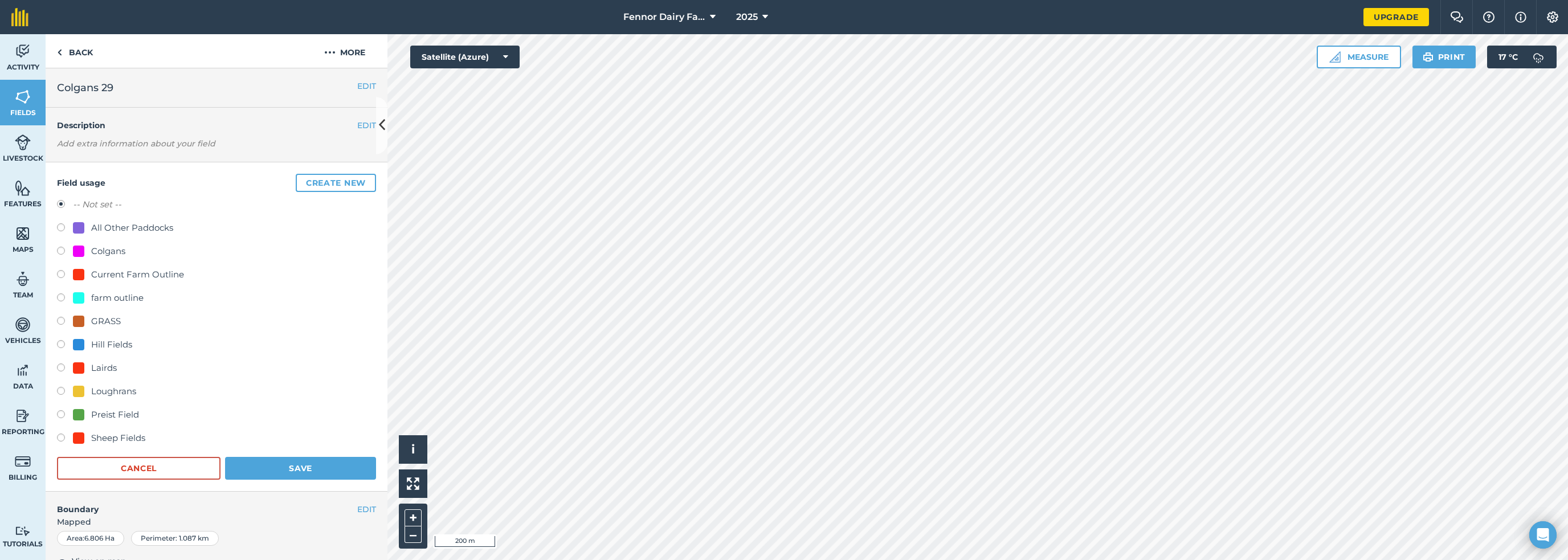
click at [106, 408] on div "Preist Field" at bounding box center [115, 414] width 48 height 14
radio input "true"
radio input "false"
click at [286, 457] on button "Save" at bounding box center [300, 468] width 151 height 23
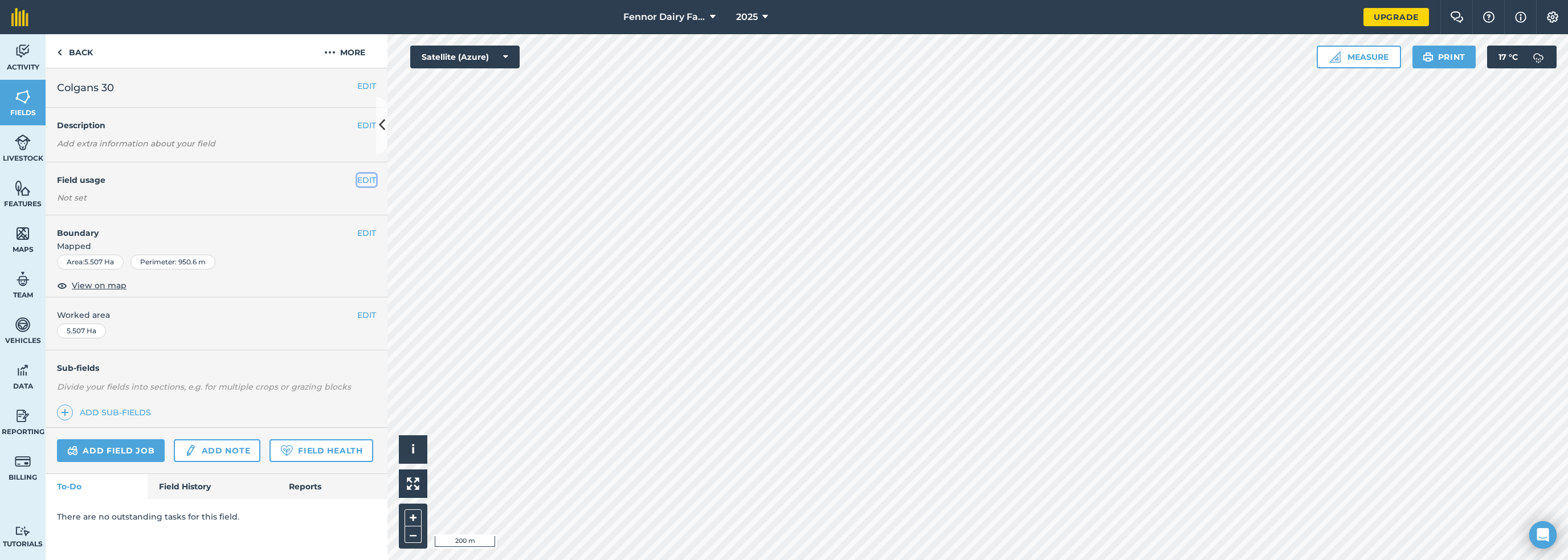
click at [358, 174] on button "EDIT" at bounding box center [367, 179] width 19 height 12
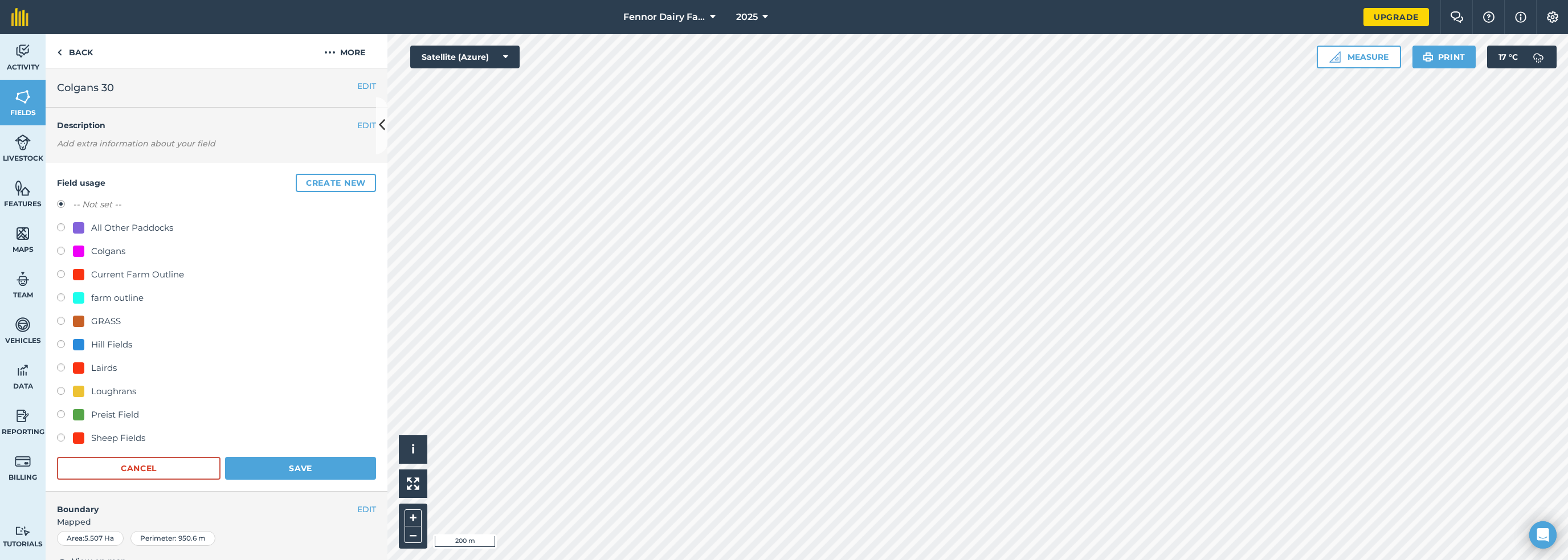
click at [119, 408] on div "Preist Field" at bounding box center [115, 414] width 48 height 14
radio input "true"
radio input "false"
click at [301, 457] on button "Save" at bounding box center [300, 468] width 151 height 23
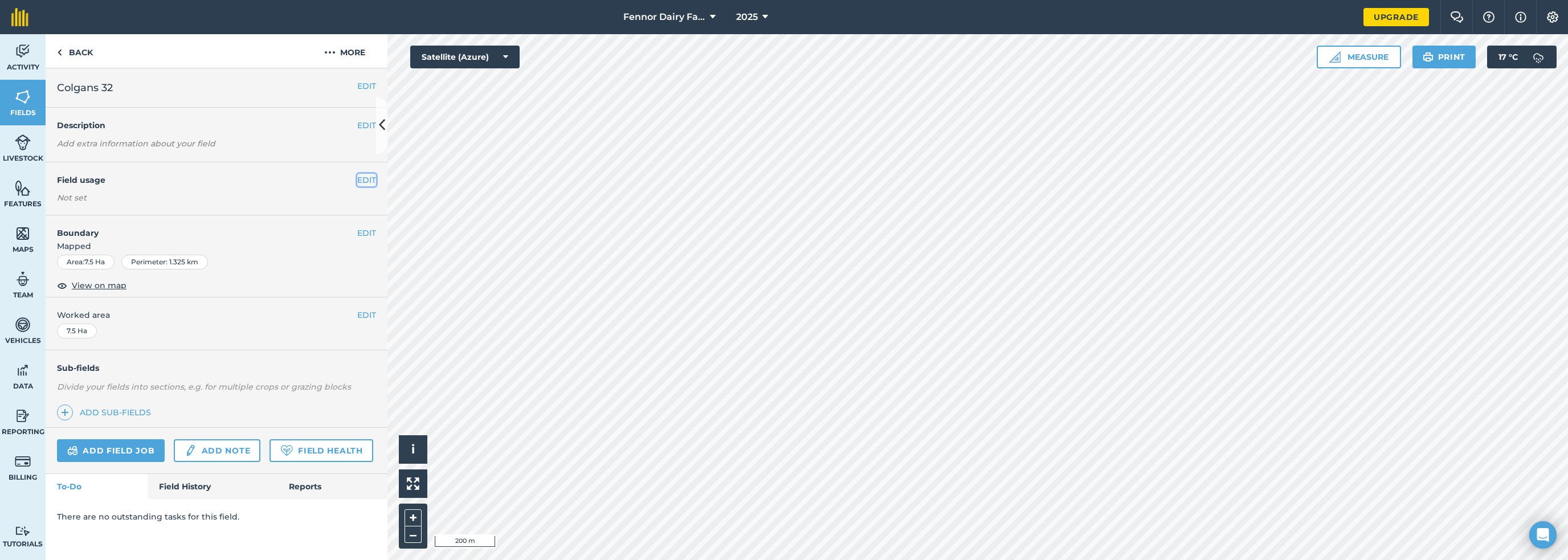
click at [358, 174] on button "EDIT" at bounding box center [367, 179] width 19 height 12
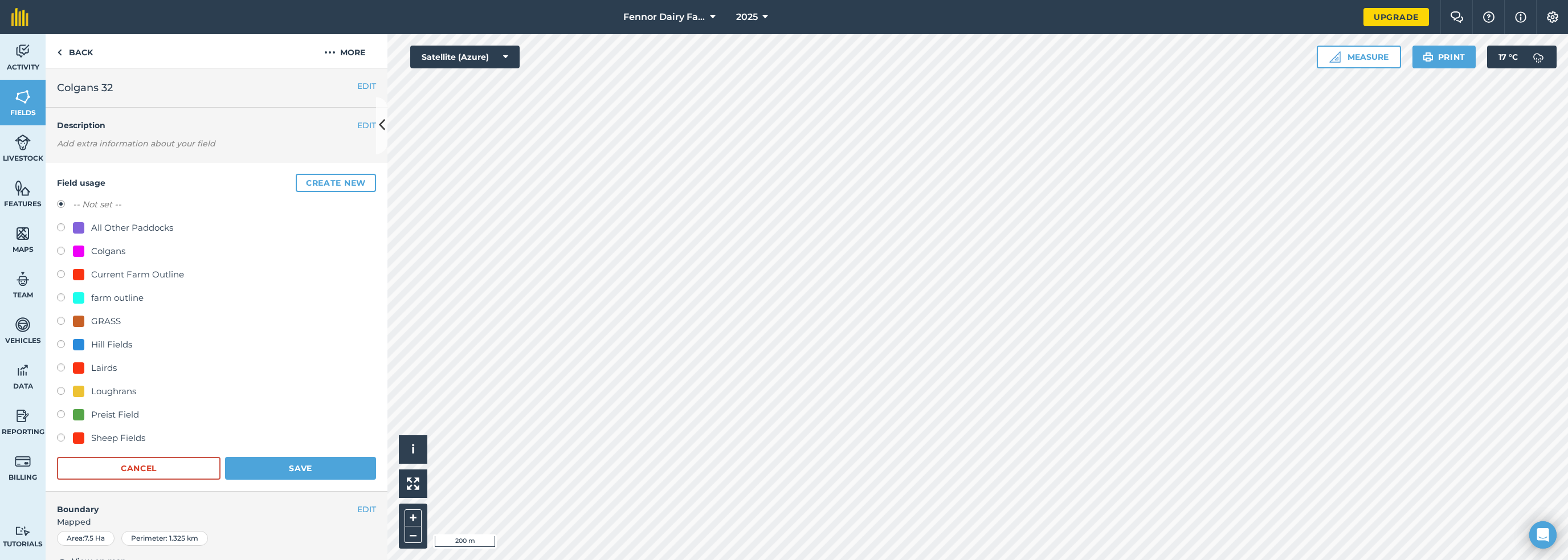
click at [116, 408] on div "Preist Field" at bounding box center [115, 414] width 48 height 14
radio input "true"
radio input "false"
click at [282, 457] on button "Save" at bounding box center [300, 468] width 151 height 23
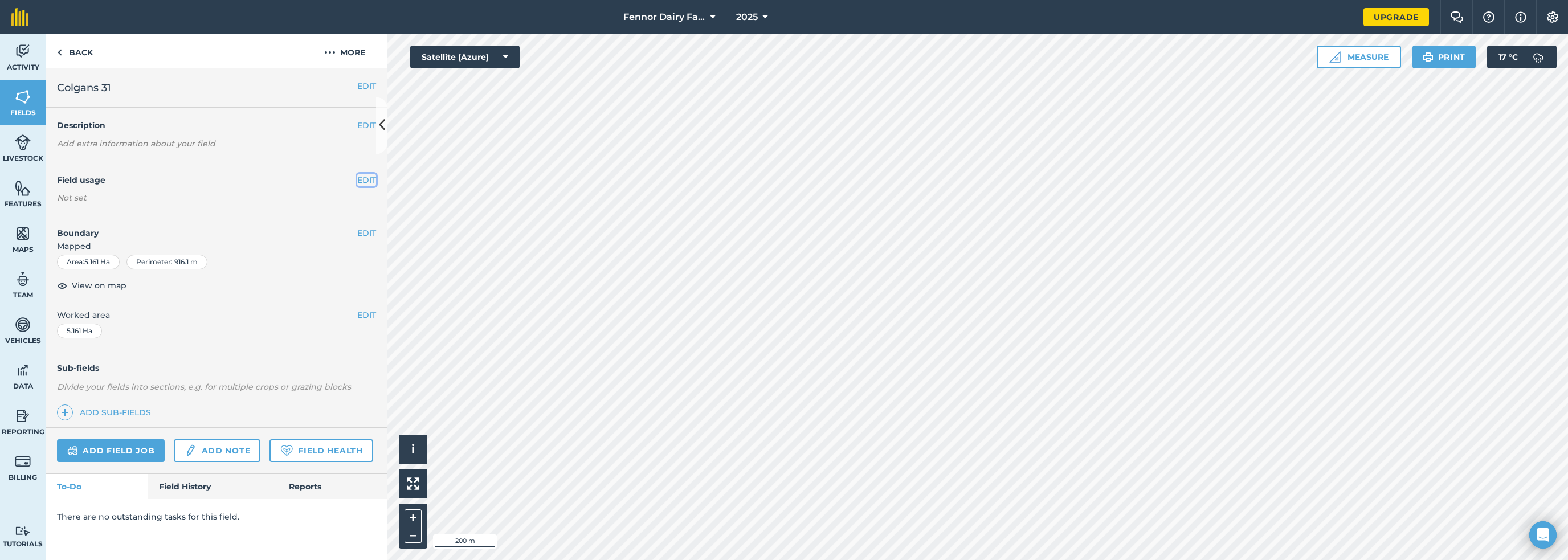
click at [359, 174] on button "EDIT" at bounding box center [367, 179] width 19 height 12
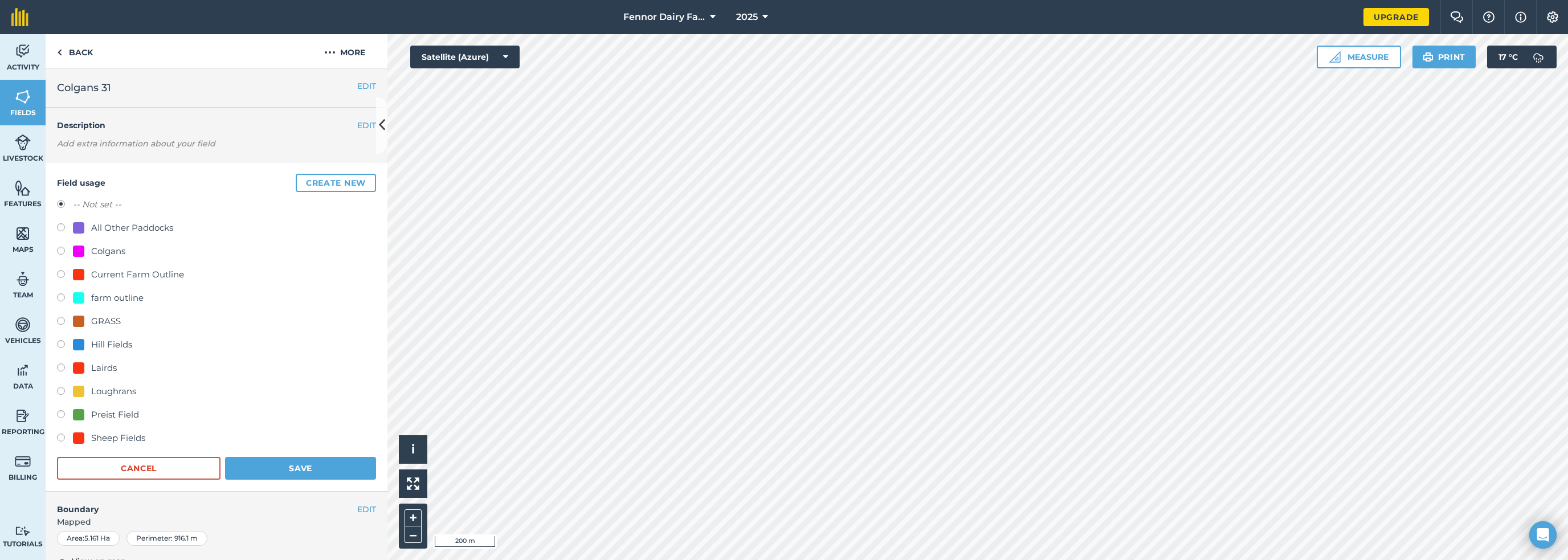
click at [73, 410] on div at bounding box center [79, 415] width 11 height 11
radio input "true"
radio input "false"
click at [238, 457] on button "Save" at bounding box center [300, 468] width 151 height 23
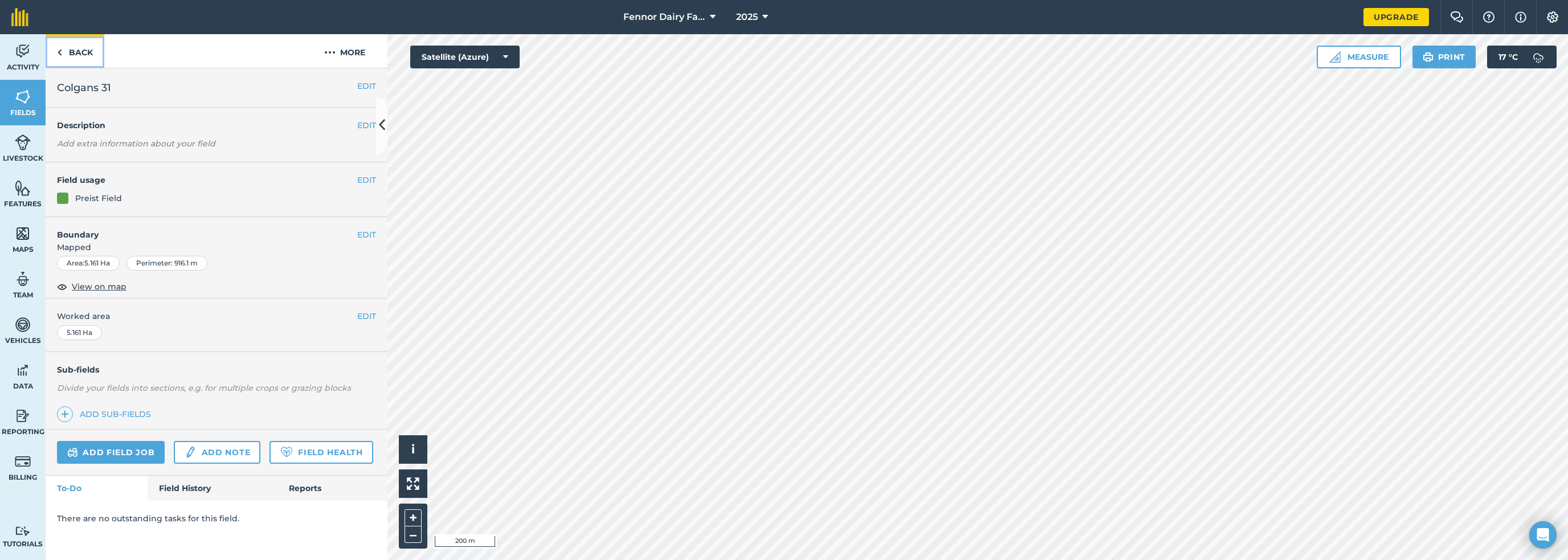
click at [64, 43] on link "Back" at bounding box center [74, 51] width 59 height 33
click at [57, 46] on img at bounding box center [59, 52] width 6 height 14
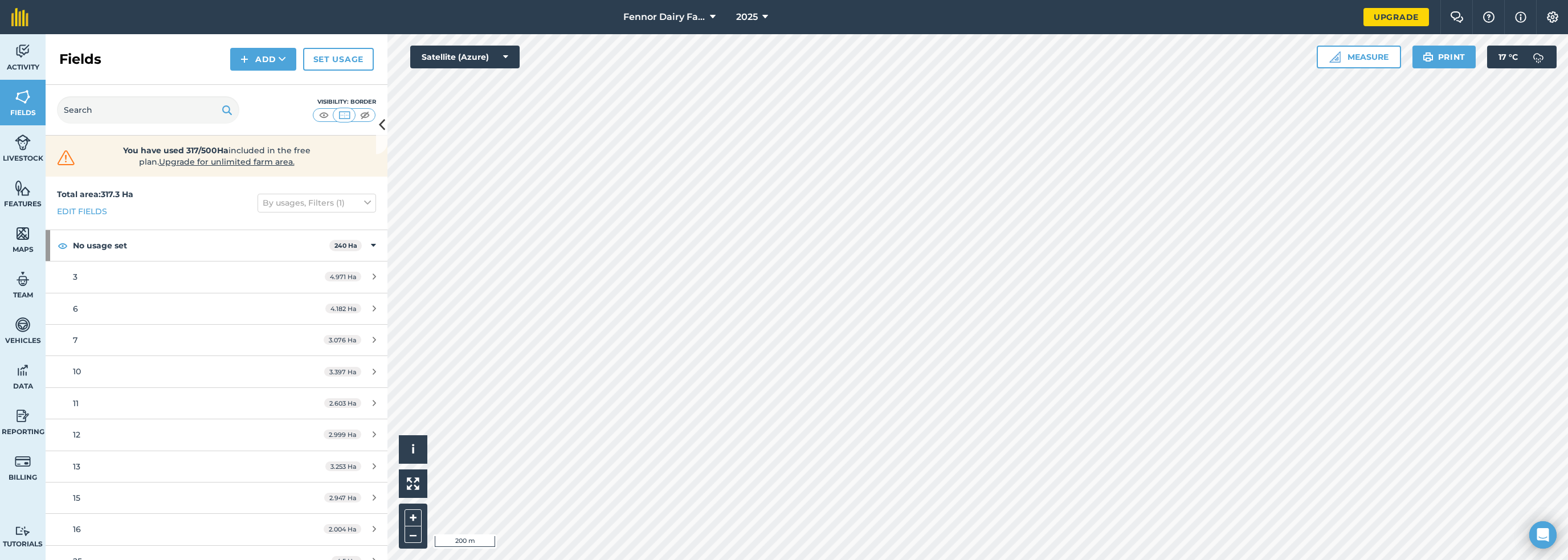
click at [46, 34] on div "Fields Add Set usage" at bounding box center [216, 59] width 342 height 51
click at [204, 176] on div "Total area : 317.3 Ha Edit fields By usages, Filters (1)" at bounding box center [216, 202] width 342 height 53
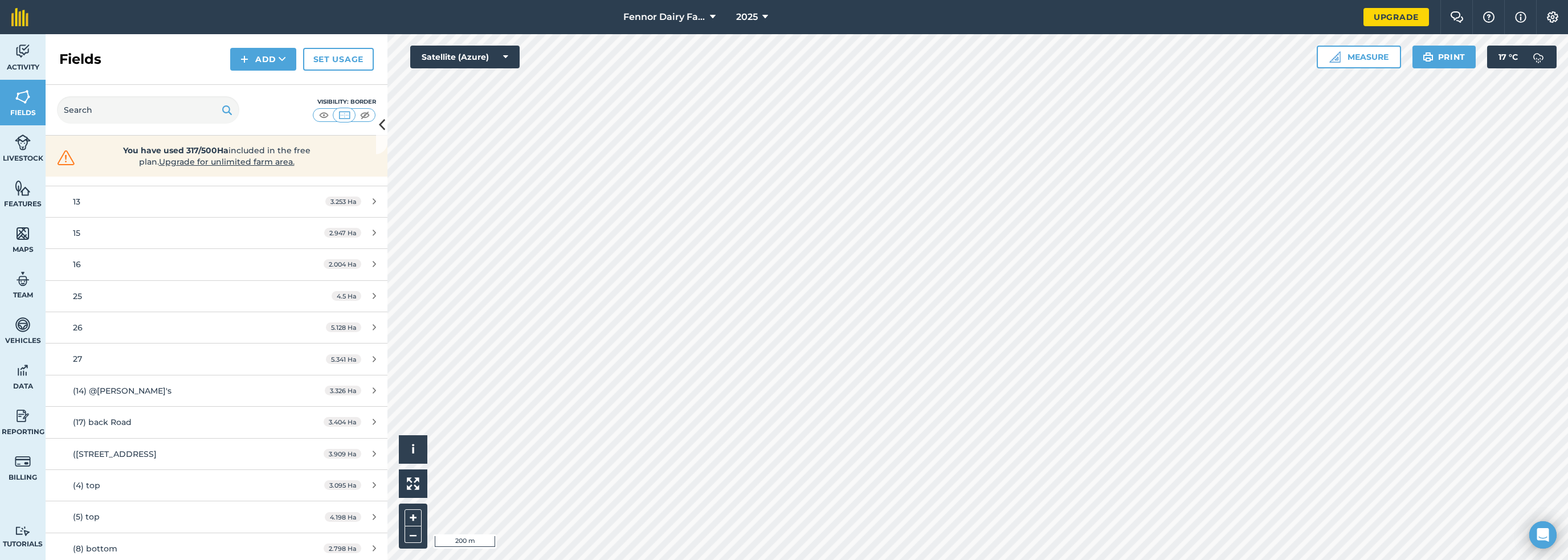
scroll to position [736, 0]
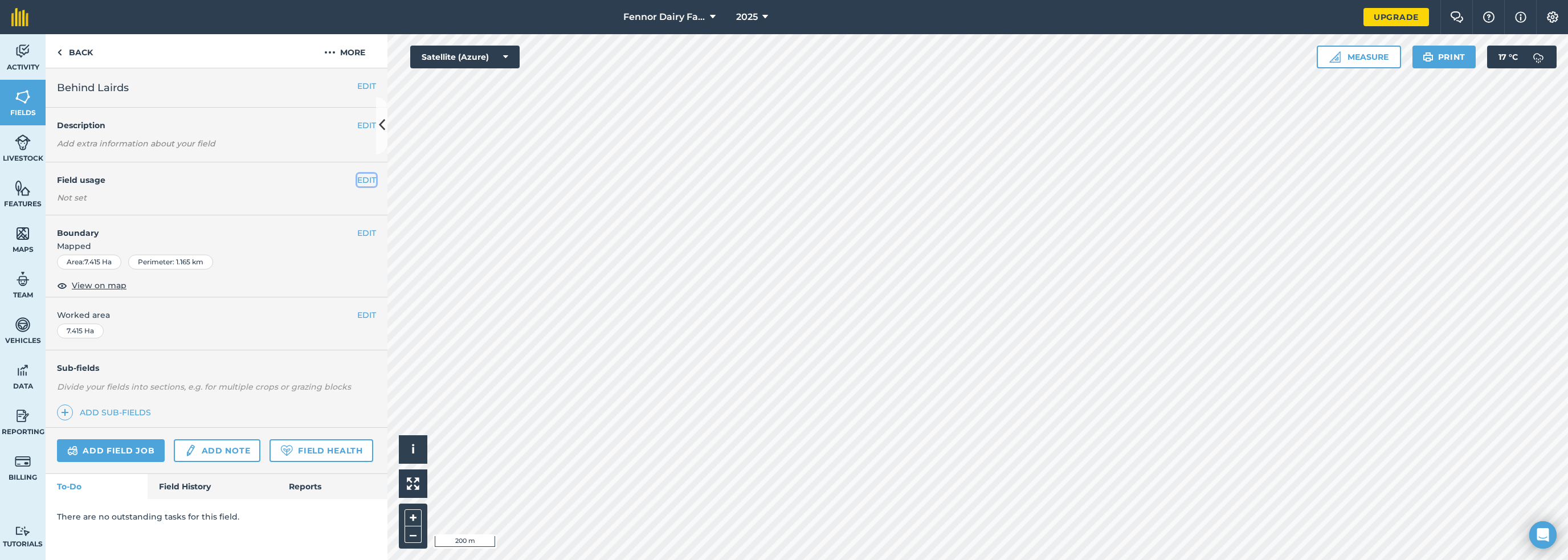
click at [358, 174] on button "EDIT" at bounding box center [367, 179] width 19 height 12
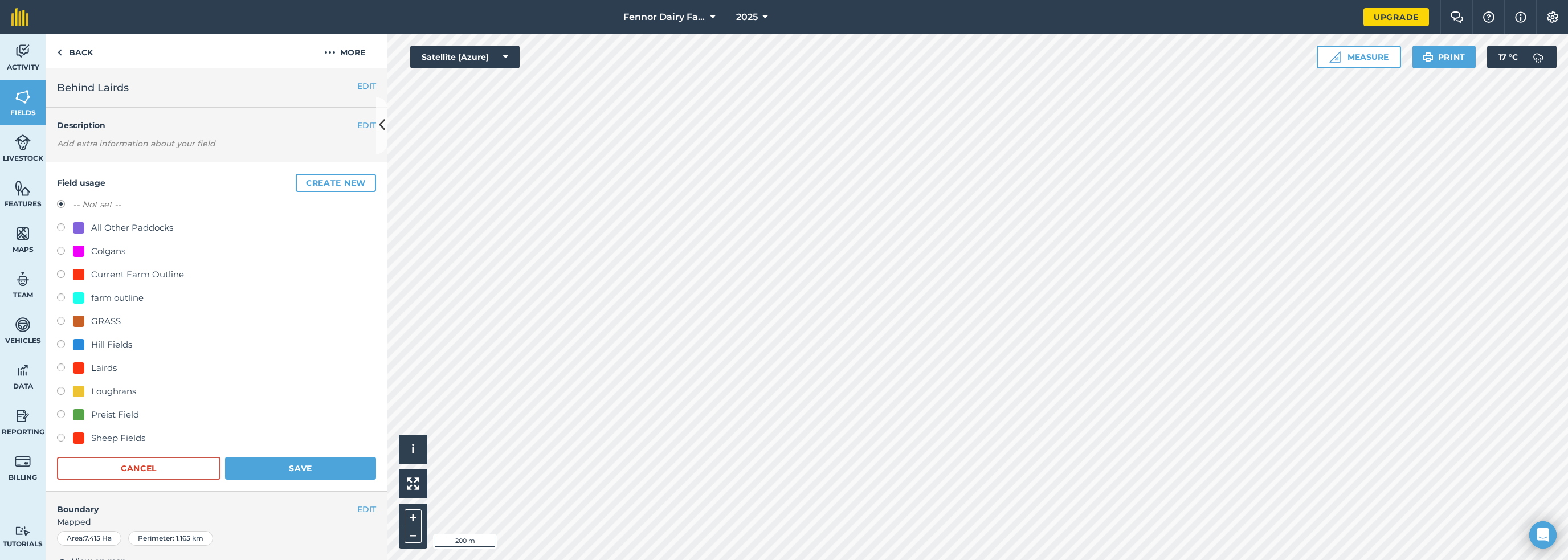
click at [99, 292] on div "farm outline" at bounding box center [117, 298] width 52 height 14
radio input "true"
radio input "false"
click at [242, 457] on button "Save" at bounding box center [300, 468] width 151 height 23
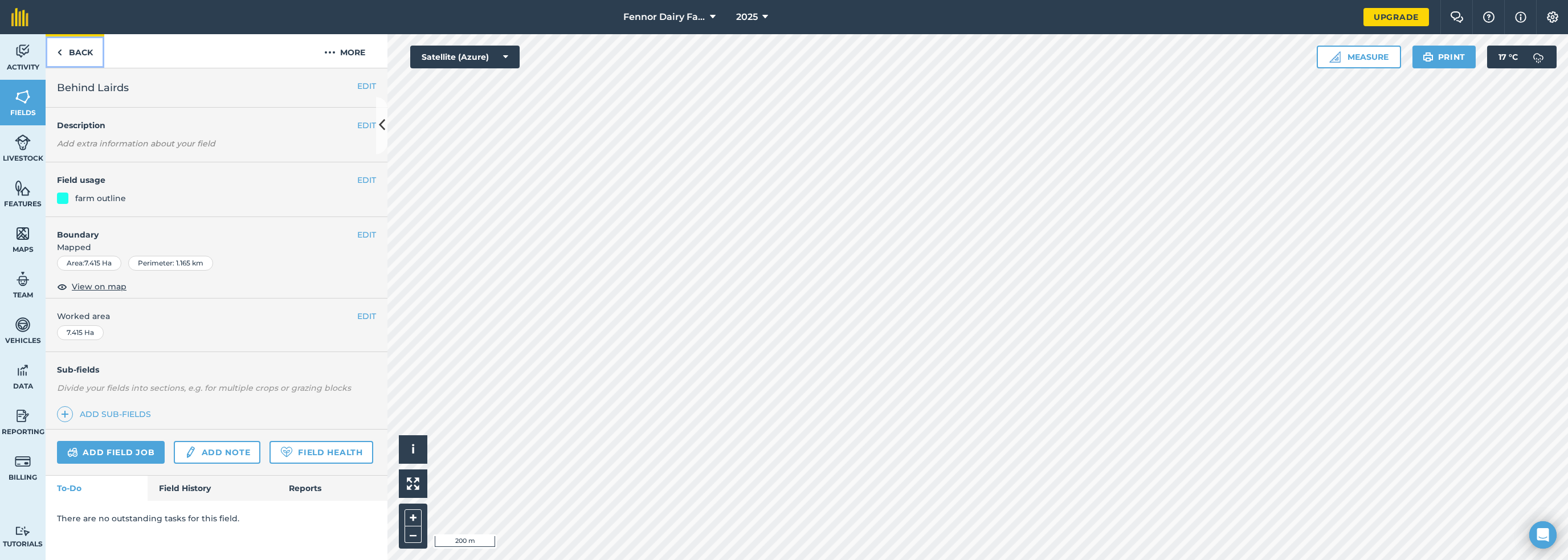
click at [59, 46] on link "Back" at bounding box center [74, 51] width 59 height 33
click at [67, 41] on link "Back" at bounding box center [74, 51] width 59 height 33
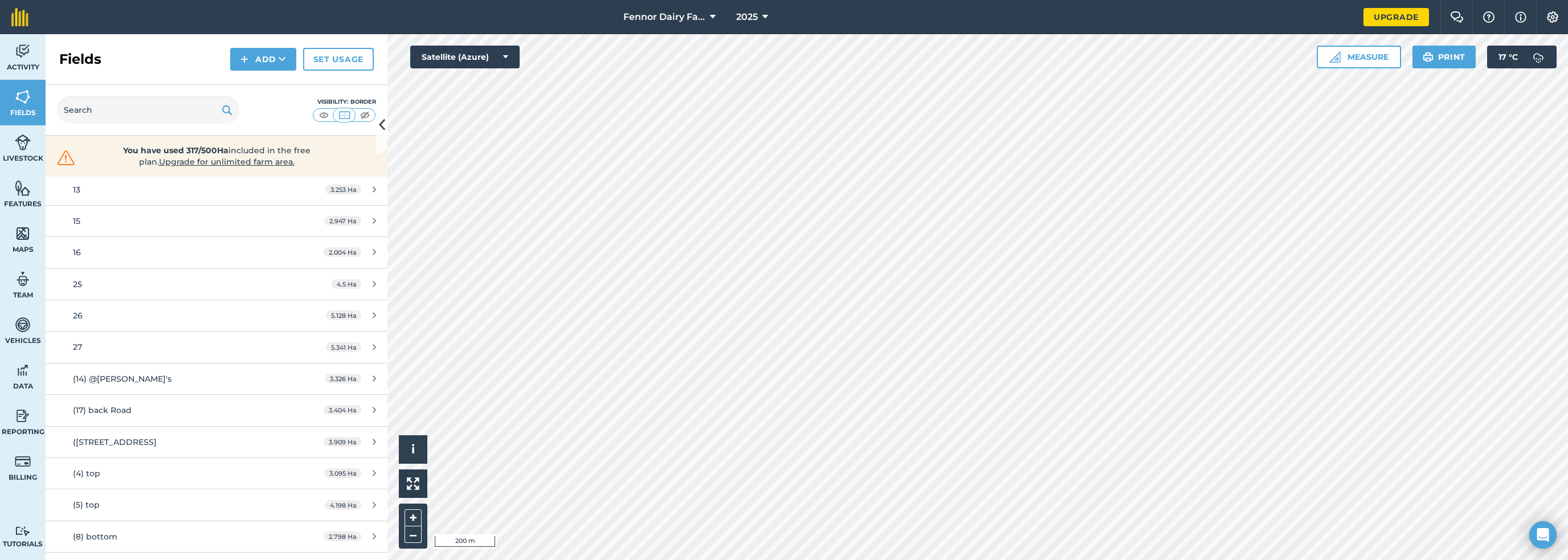
scroll to position [763, 0]
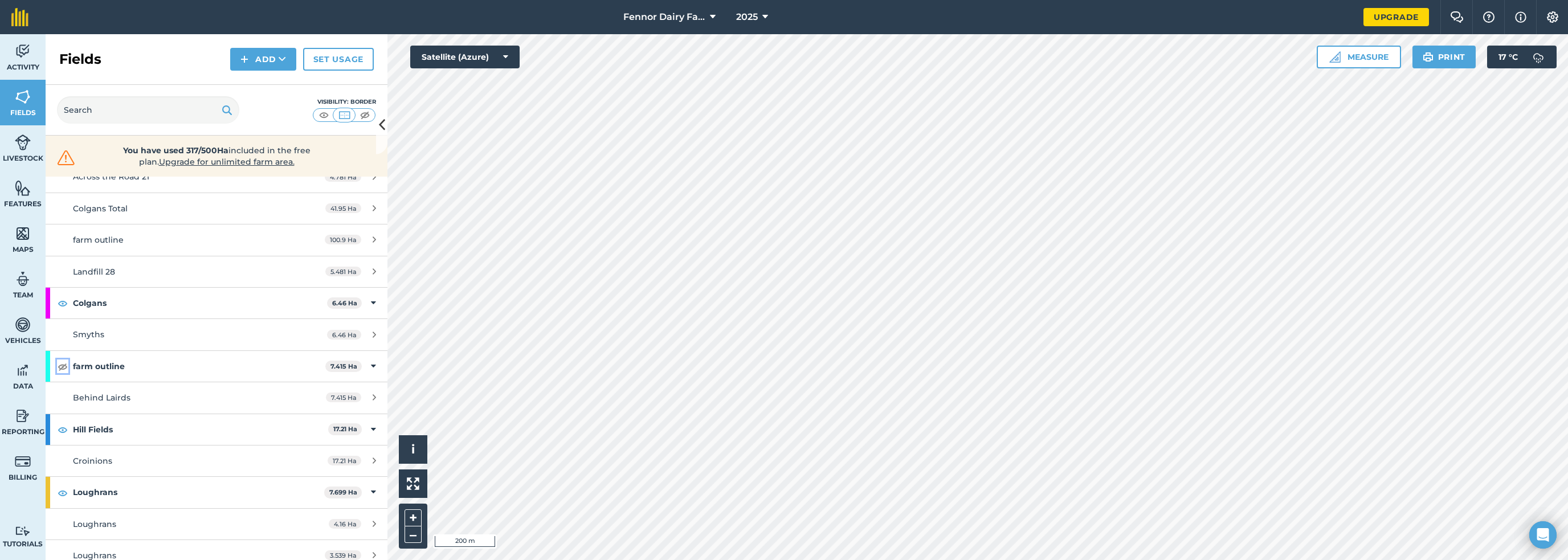
click at [58, 359] on img at bounding box center [62, 366] width 10 height 14
click at [15, 179] on img at bounding box center [22, 188] width 16 height 17
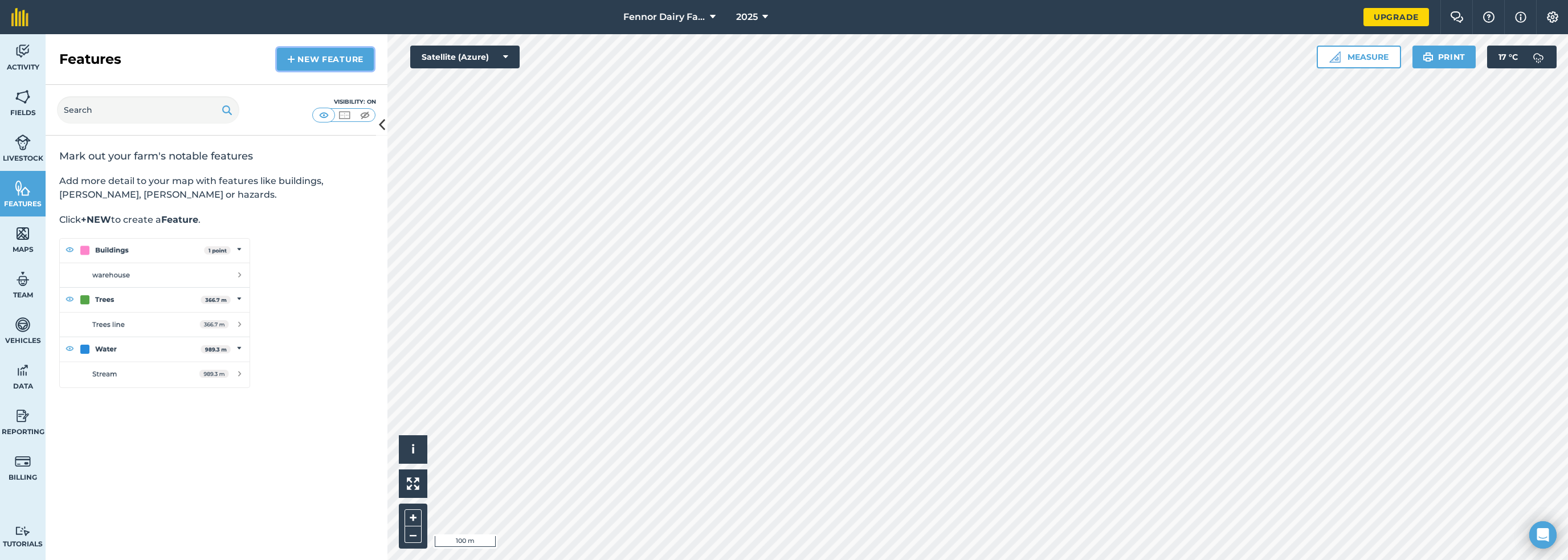
click at [337, 48] on link "New feature" at bounding box center [325, 59] width 97 height 23
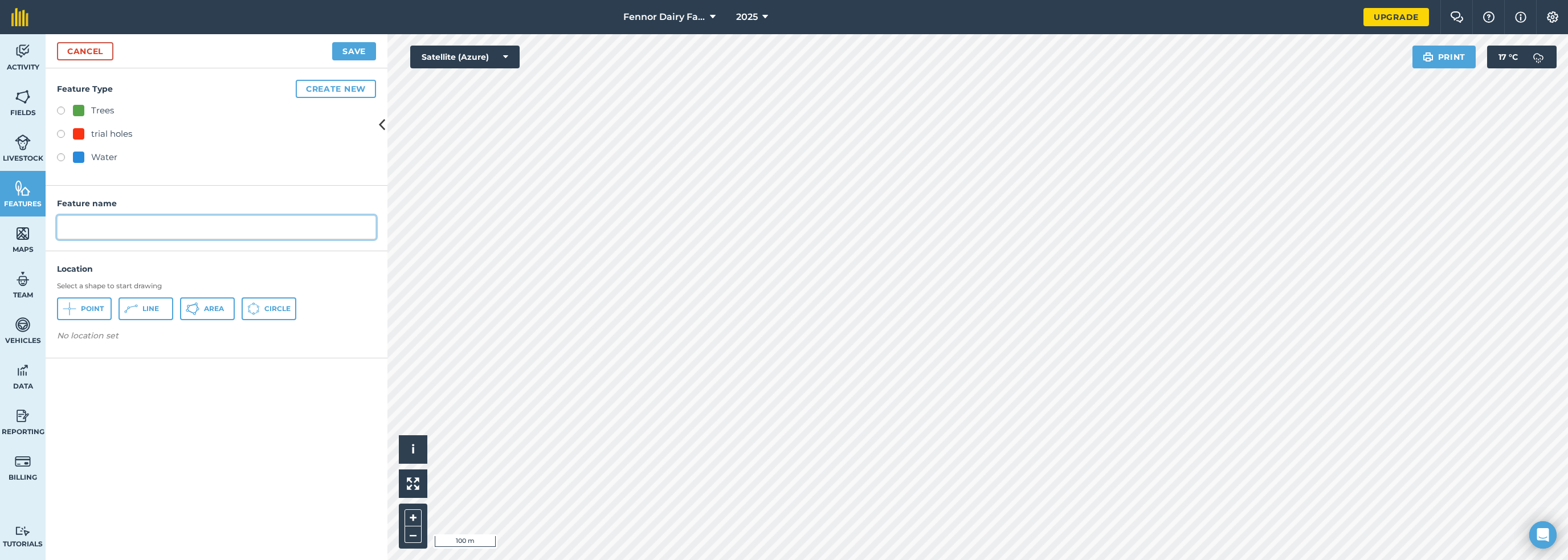
click at [59, 215] on input "text" at bounding box center [216, 228] width 320 height 24
type input "bypass"
click at [142, 305] on span "Line" at bounding box center [150, 309] width 17 height 9
click at [318, 80] on button "Create new" at bounding box center [335, 89] width 81 height 19
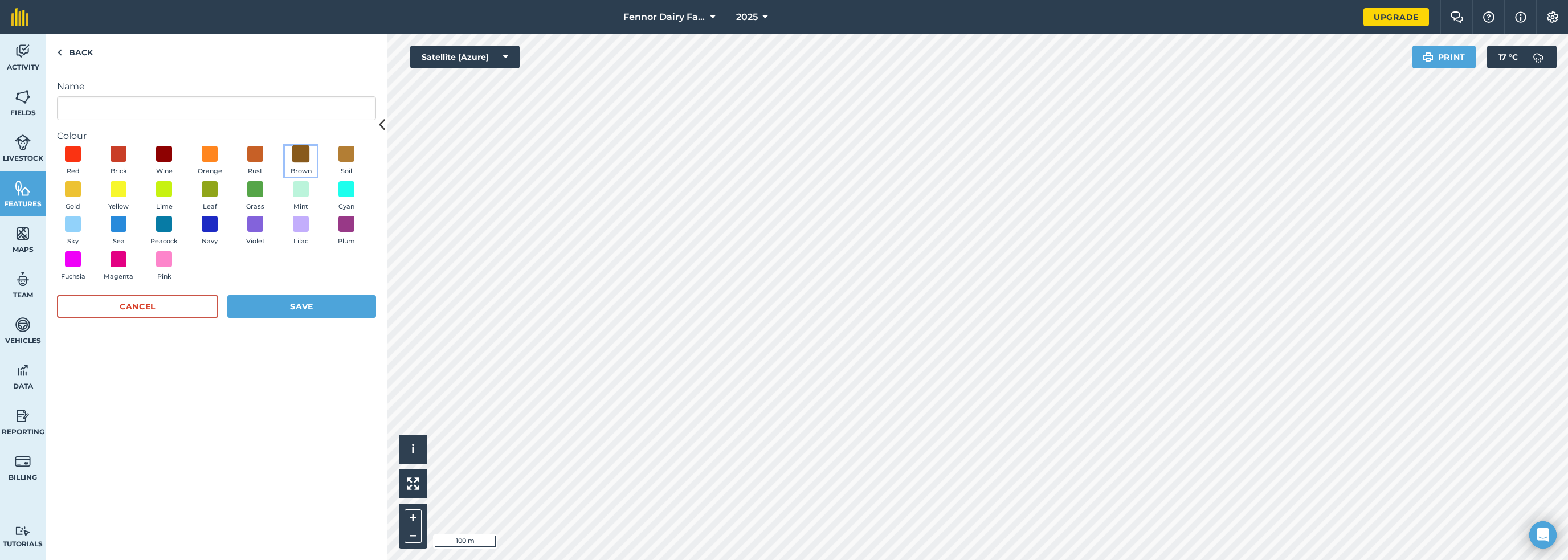
click at [293, 145] on span at bounding box center [301, 153] width 18 height 18
click at [217, 97] on input "Name" at bounding box center [216, 109] width 320 height 24
type input "Bypass"
click at [246, 295] on button "Save" at bounding box center [302, 306] width 149 height 23
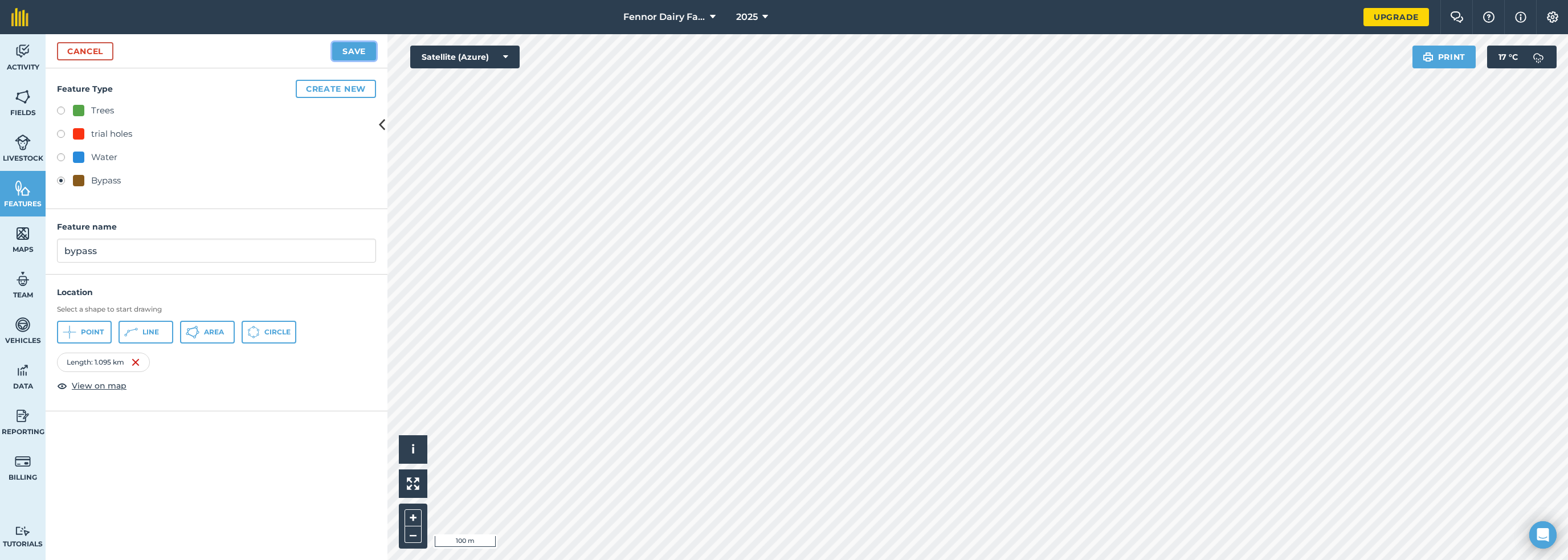
click at [353, 42] on button "Save" at bounding box center [354, 51] width 44 height 19
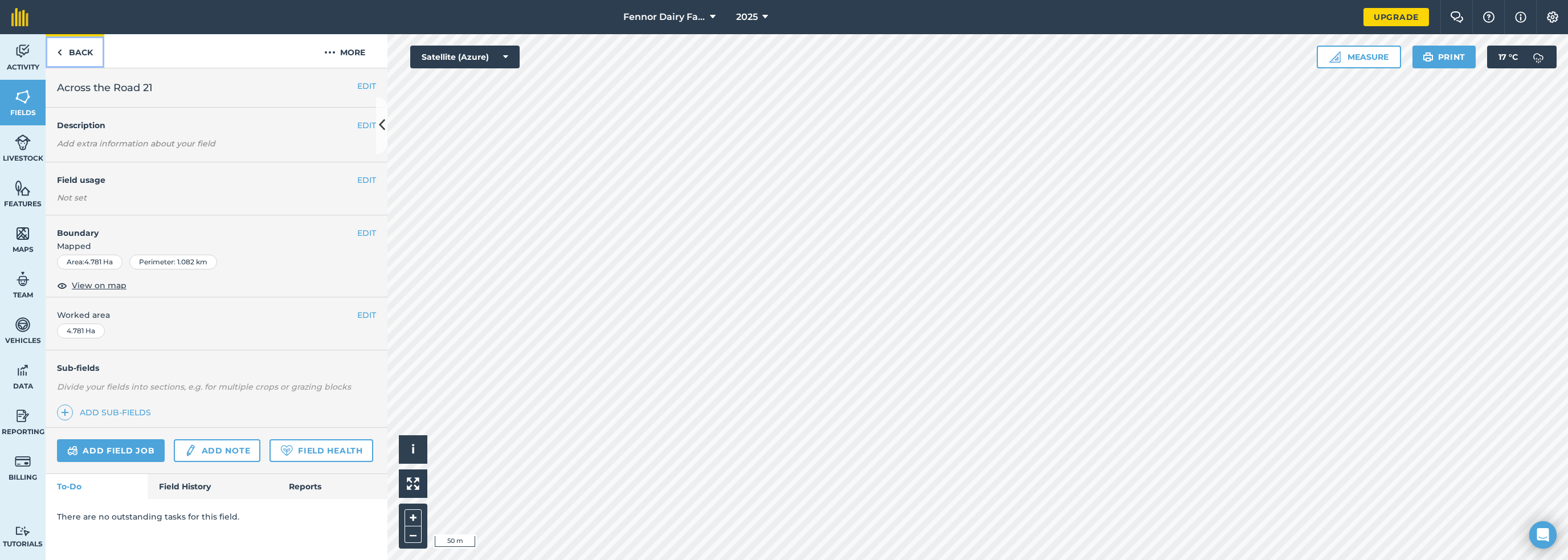
click at [64, 44] on link "Back" at bounding box center [74, 51] width 59 height 33
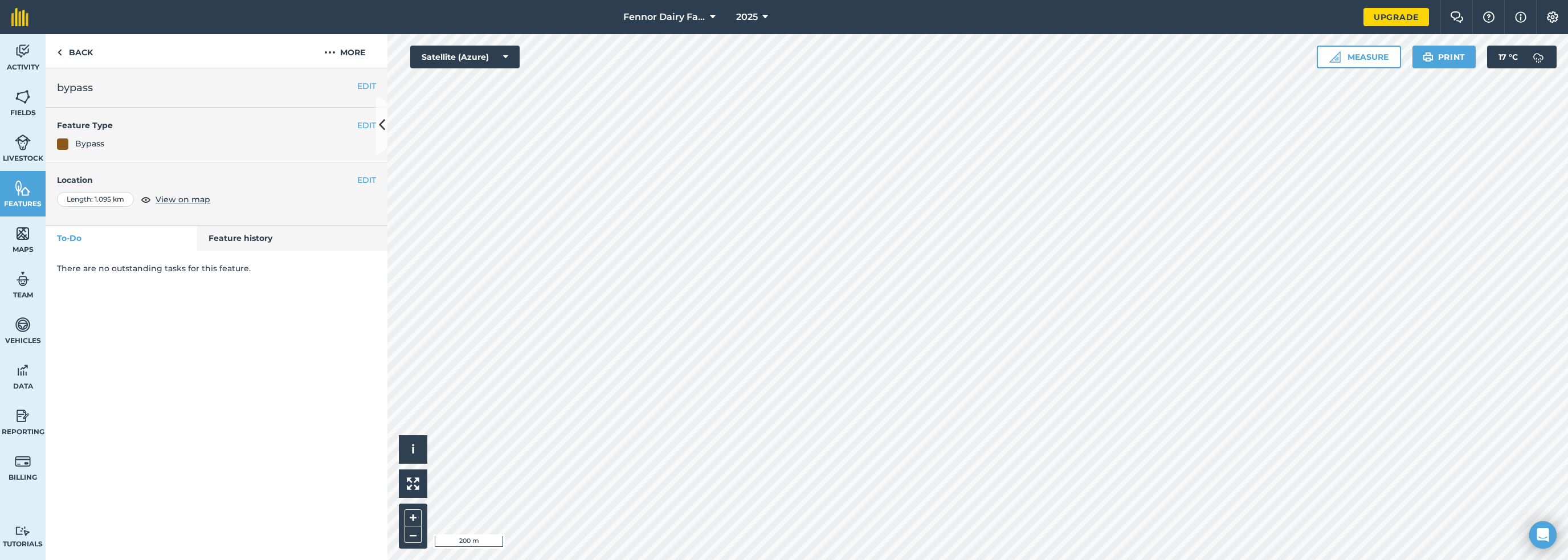
click at [976, 123] on div at bounding box center [977, 297] width 1181 height 526
click at [385, 120] on icon at bounding box center [382, 125] width 7 height 20
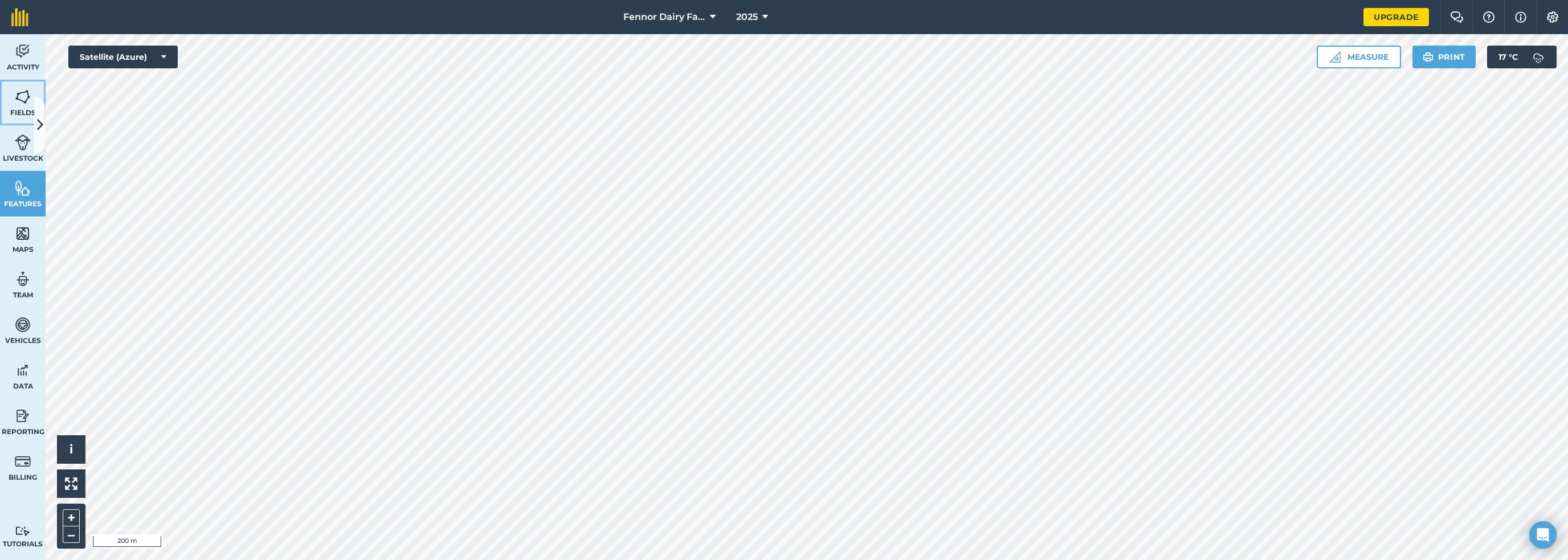
click at [15, 88] on img at bounding box center [22, 97] width 16 height 17
click at [720, 11] on button "Fennor Dairy Farm" at bounding box center [669, 17] width 101 height 34
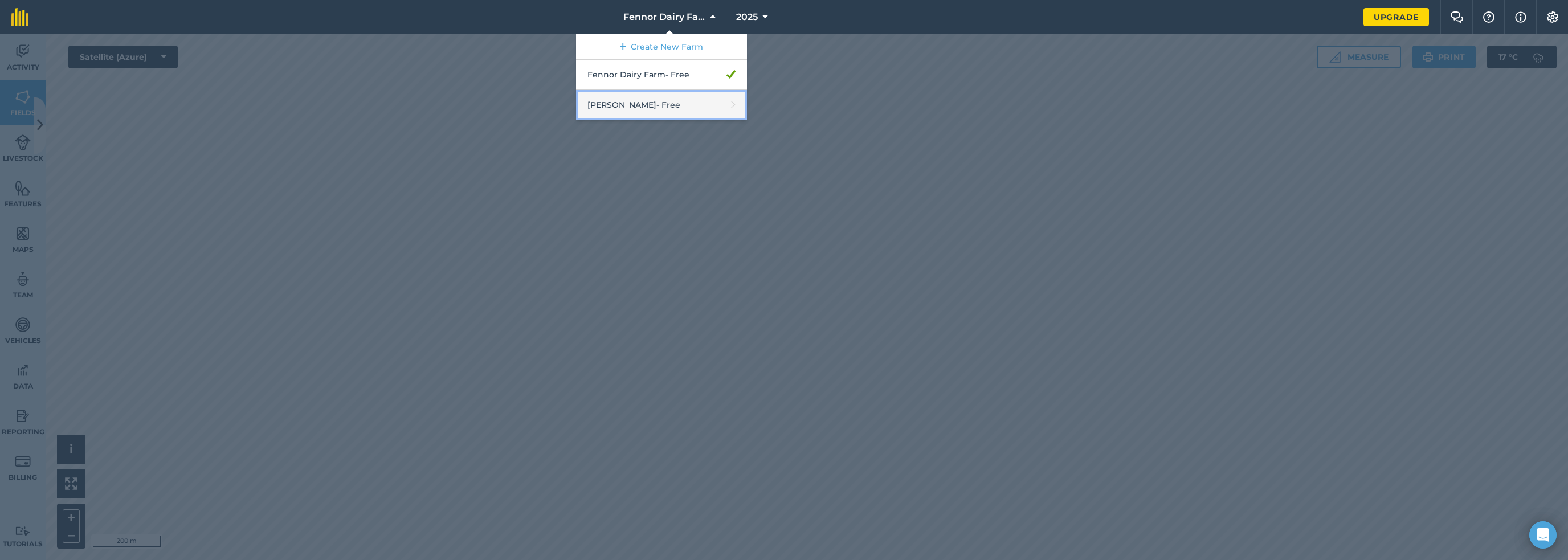
click at [714, 90] on link "McRaes - Free" at bounding box center [661, 105] width 171 height 31
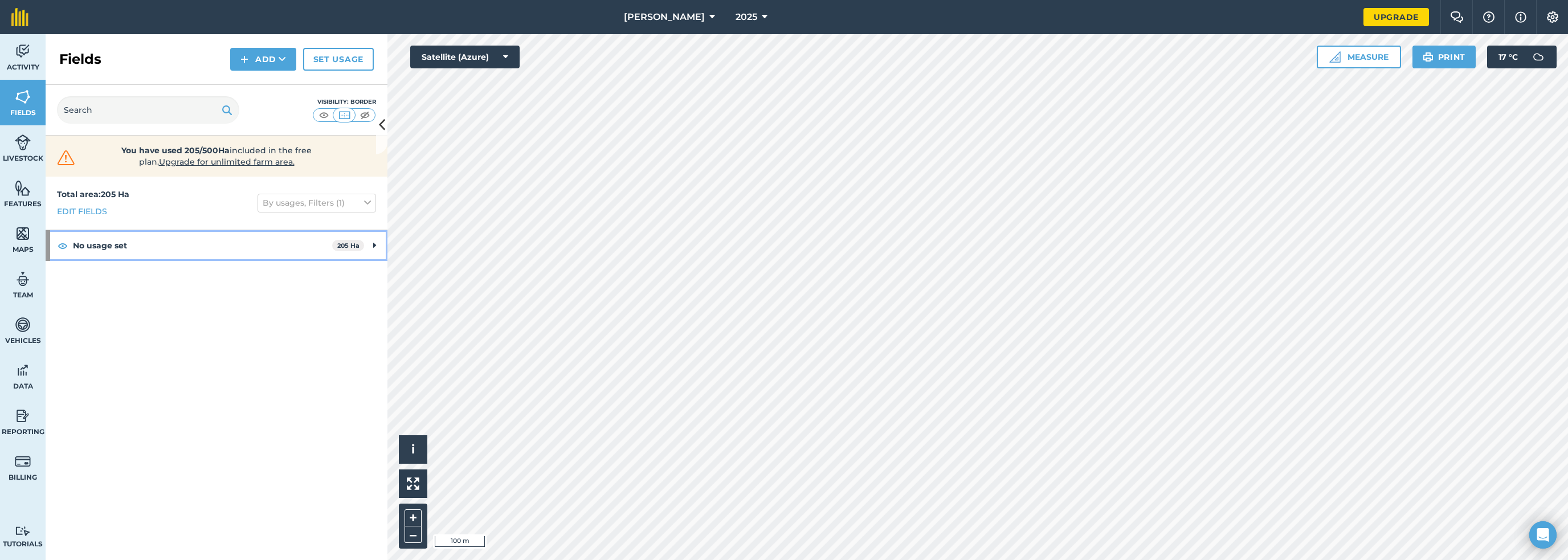
click at [75, 230] on strong "No usage set" at bounding box center [203, 245] width 259 height 31
click at [75, 230] on strong "No usage set" at bounding box center [202, 245] width 257 height 31
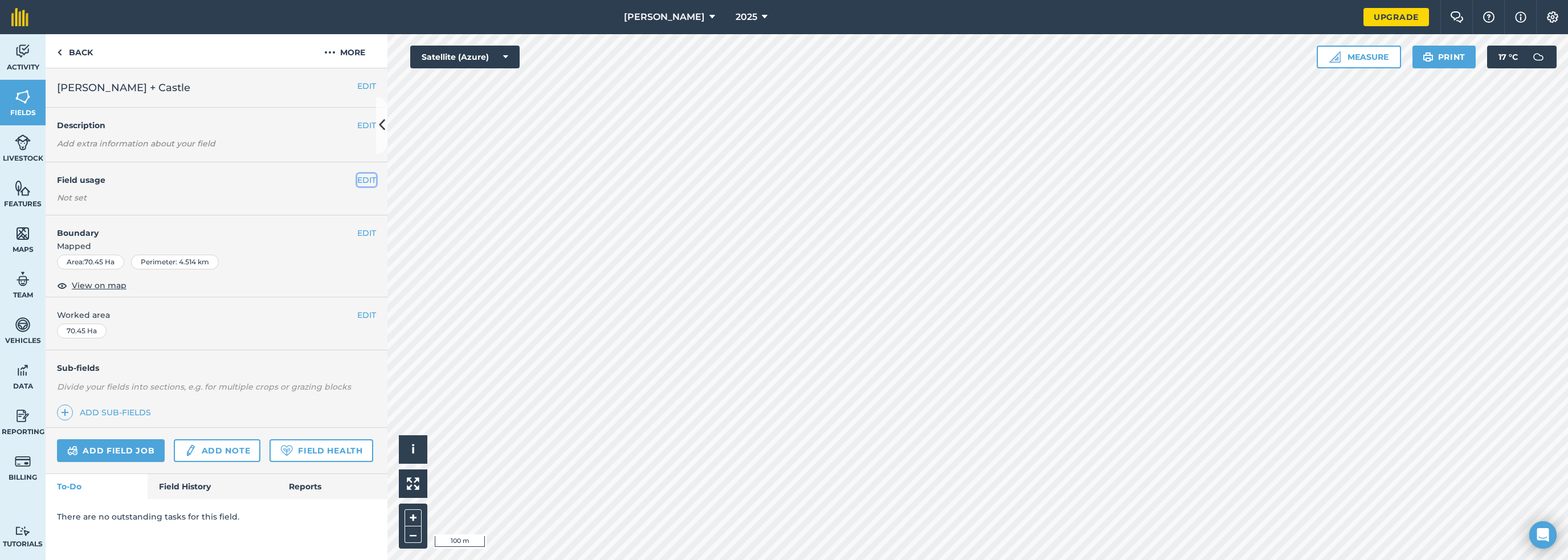
click at [358, 174] on button "EDIT" at bounding box center [367, 179] width 19 height 12
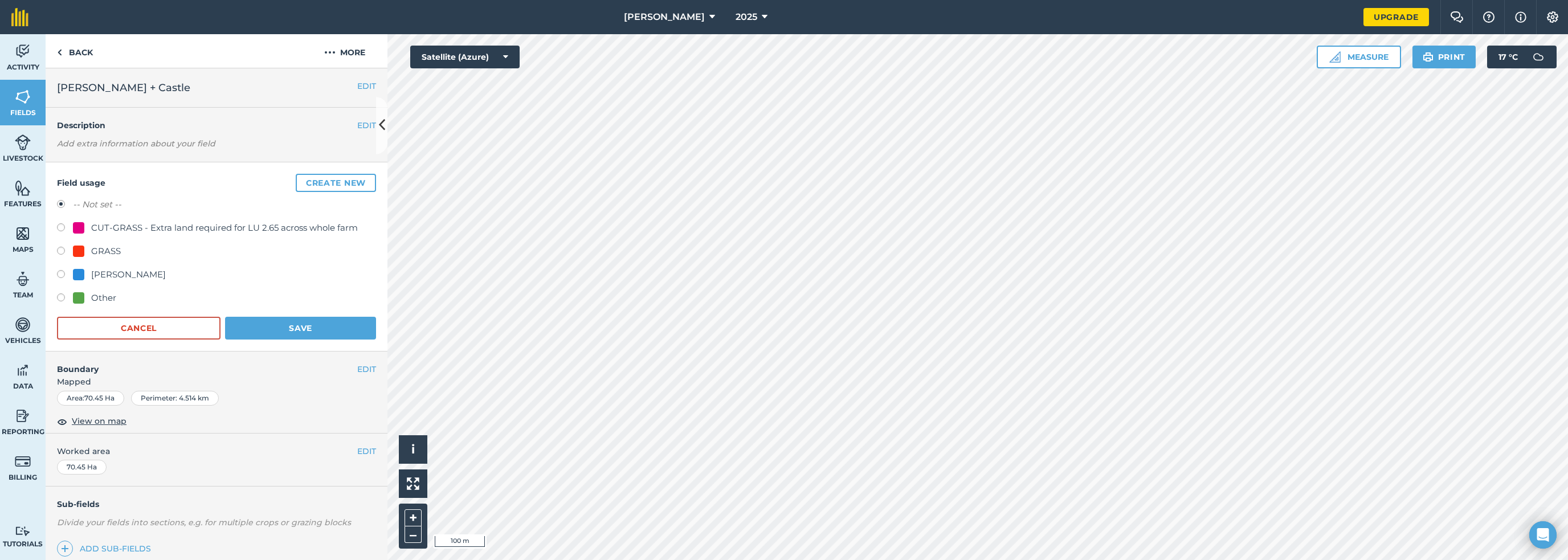
click at [91, 267] on div "[PERSON_NAME]" at bounding box center [128, 274] width 74 height 14
radio input "true"
radio input "false"
click at [248, 317] on button "Save" at bounding box center [300, 328] width 151 height 23
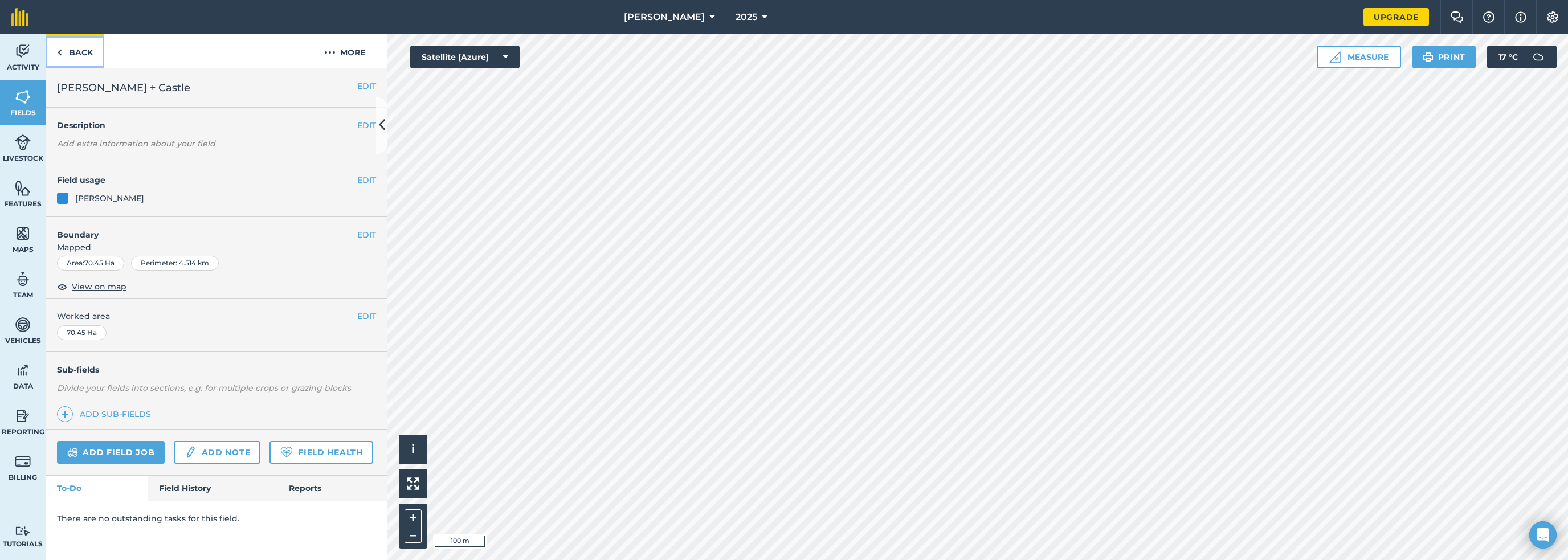
click at [62, 42] on link "Back" at bounding box center [74, 51] width 59 height 33
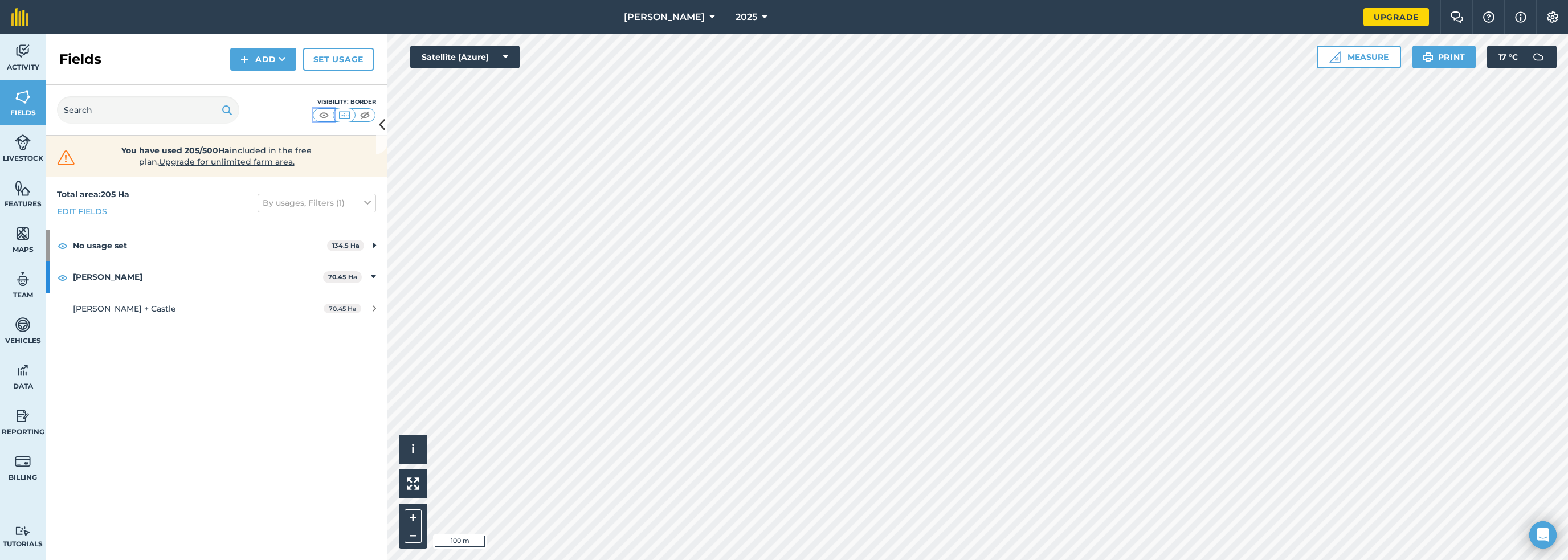
click at [317, 110] on img at bounding box center [323, 115] width 14 height 11
click at [58, 270] on img at bounding box center [62, 277] width 10 height 14
drag, startPoint x: 237, startPoint y: 306, endPoint x: 229, endPoint y: 339, distance: 34.0
click at [229, 339] on div "Total area : 205 Ha Edit fields By usages, Filters (1) No usage set 134.5 Ha 12…" at bounding box center [216, 368] width 342 height 384
click at [15, 179] on img at bounding box center [22, 188] width 16 height 17
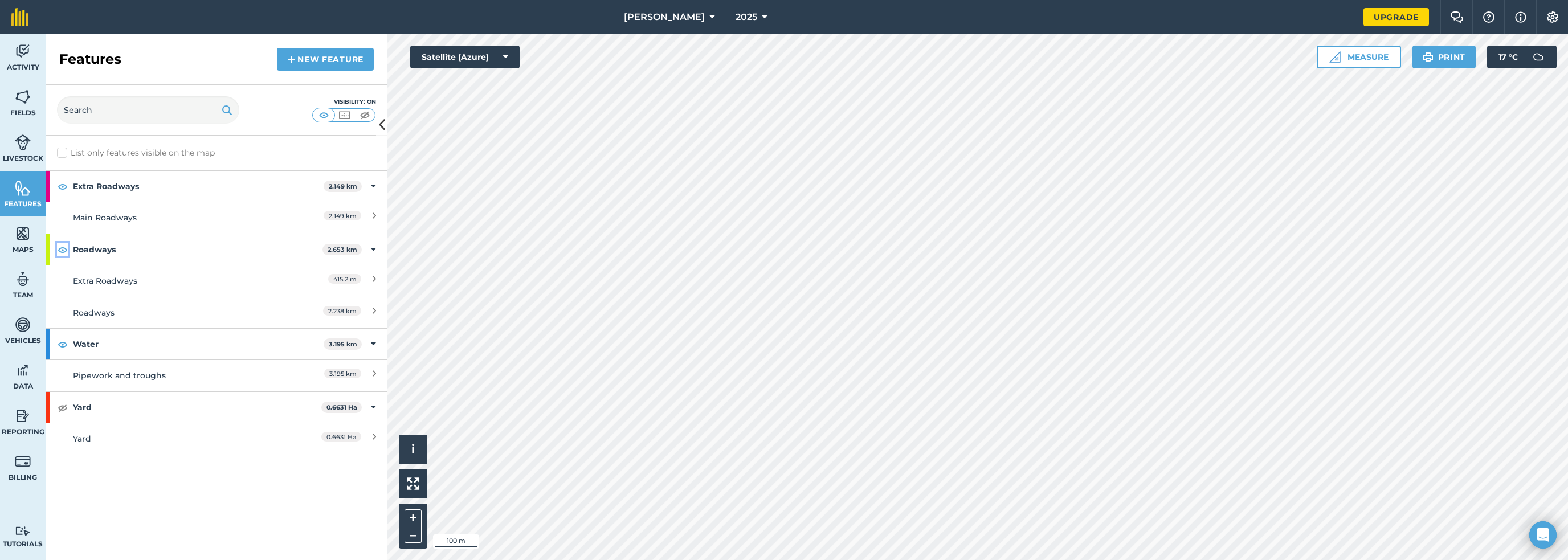
click at [58, 242] on img at bounding box center [62, 249] width 10 height 14
click at [20, 88] on img at bounding box center [22, 97] width 16 height 17
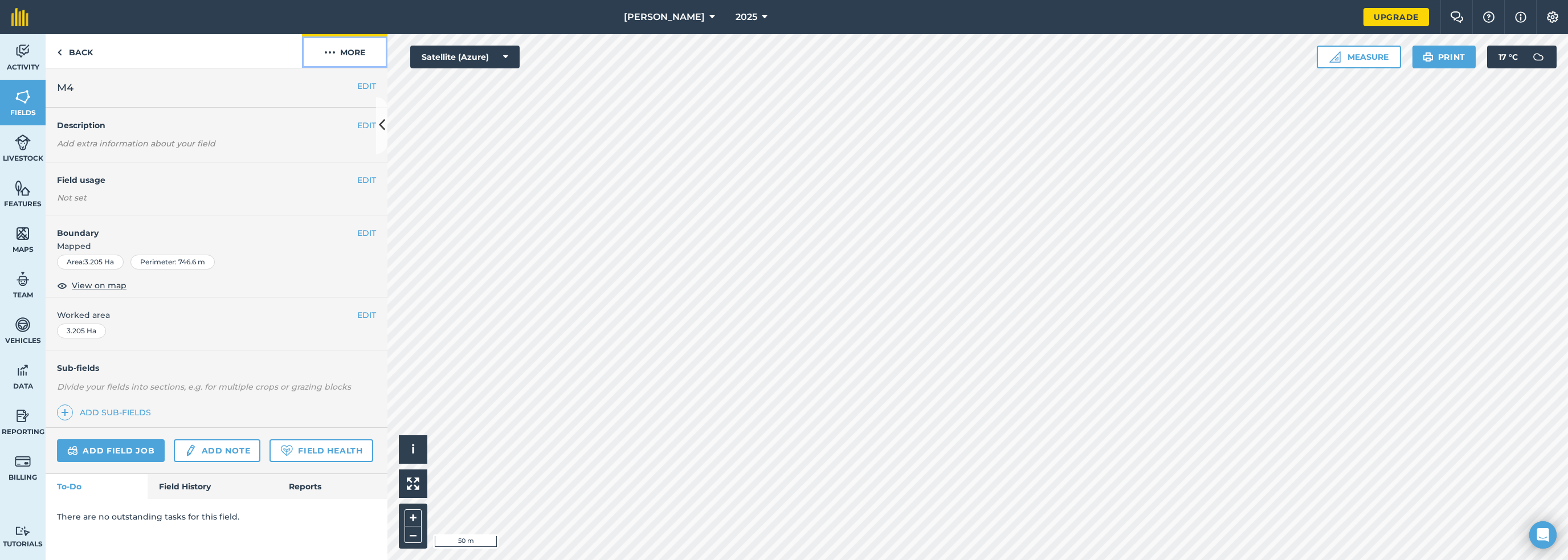
click at [324, 46] on img at bounding box center [330, 52] width 11 height 14
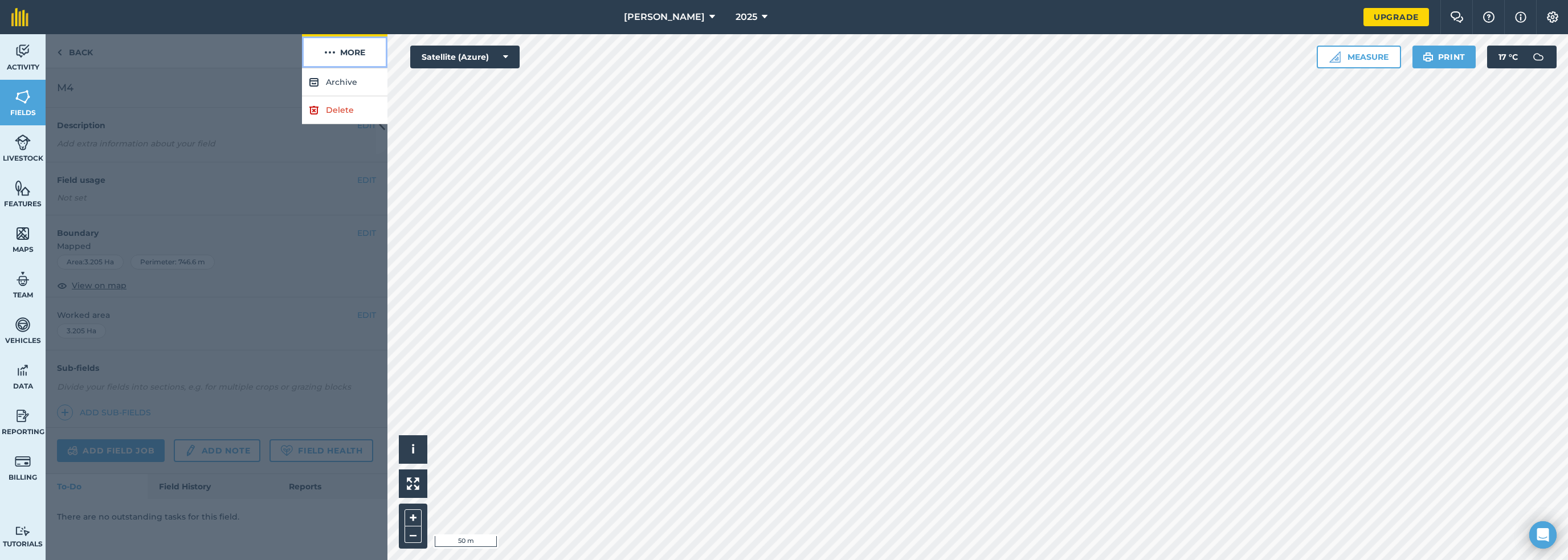
click at [324, 46] on img at bounding box center [330, 52] width 11 height 14
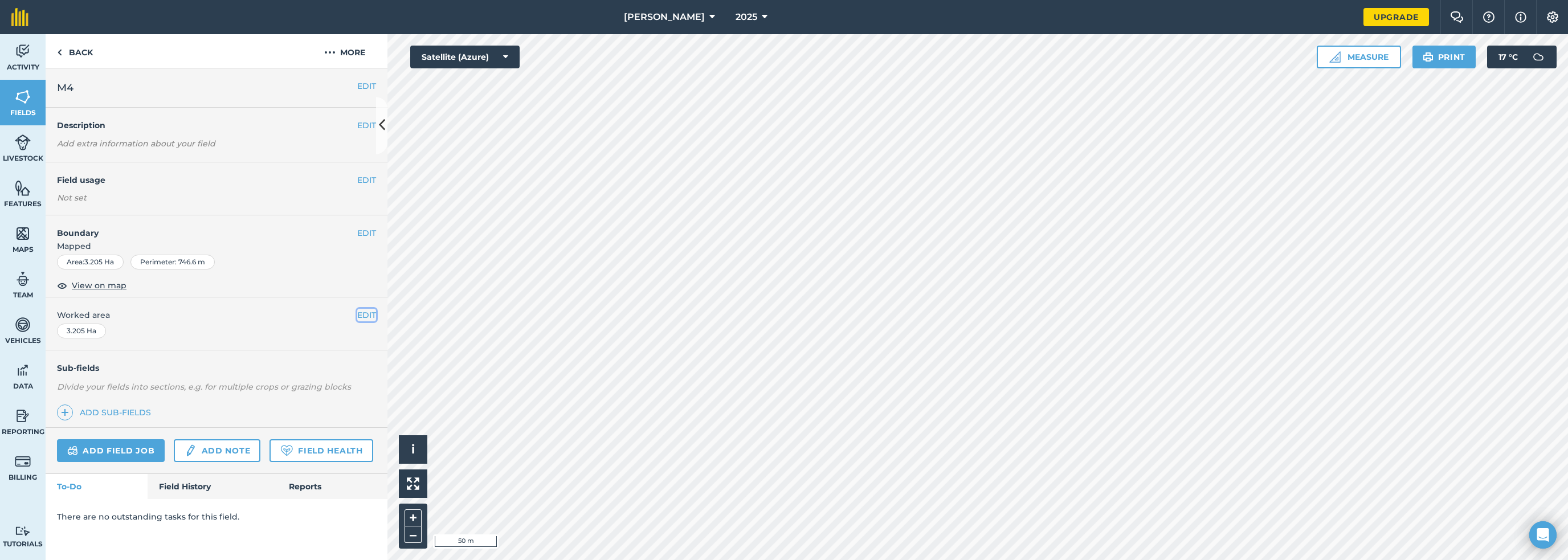
click at [361, 309] on button "EDIT" at bounding box center [367, 315] width 19 height 12
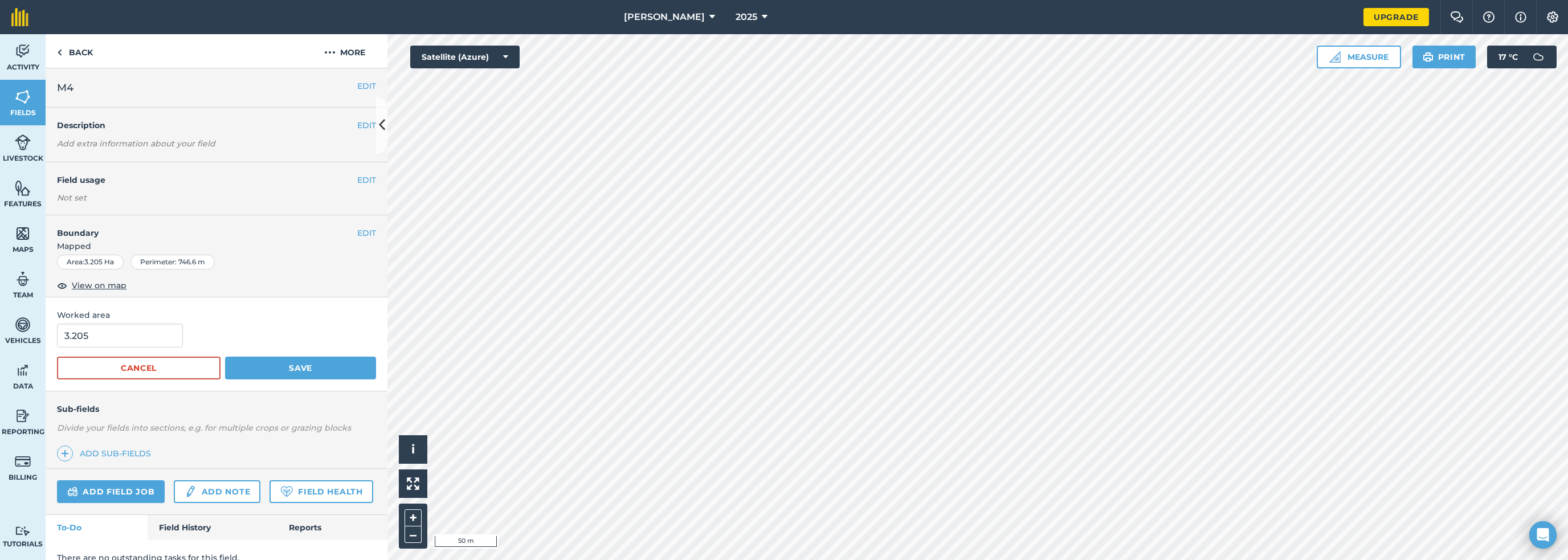
click at [253, 240] on span "Mapped" at bounding box center [216, 245] width 342 height 12
click at [358, 227] on button "EDIT" at bounding box center [367, 232] width 19 height 12
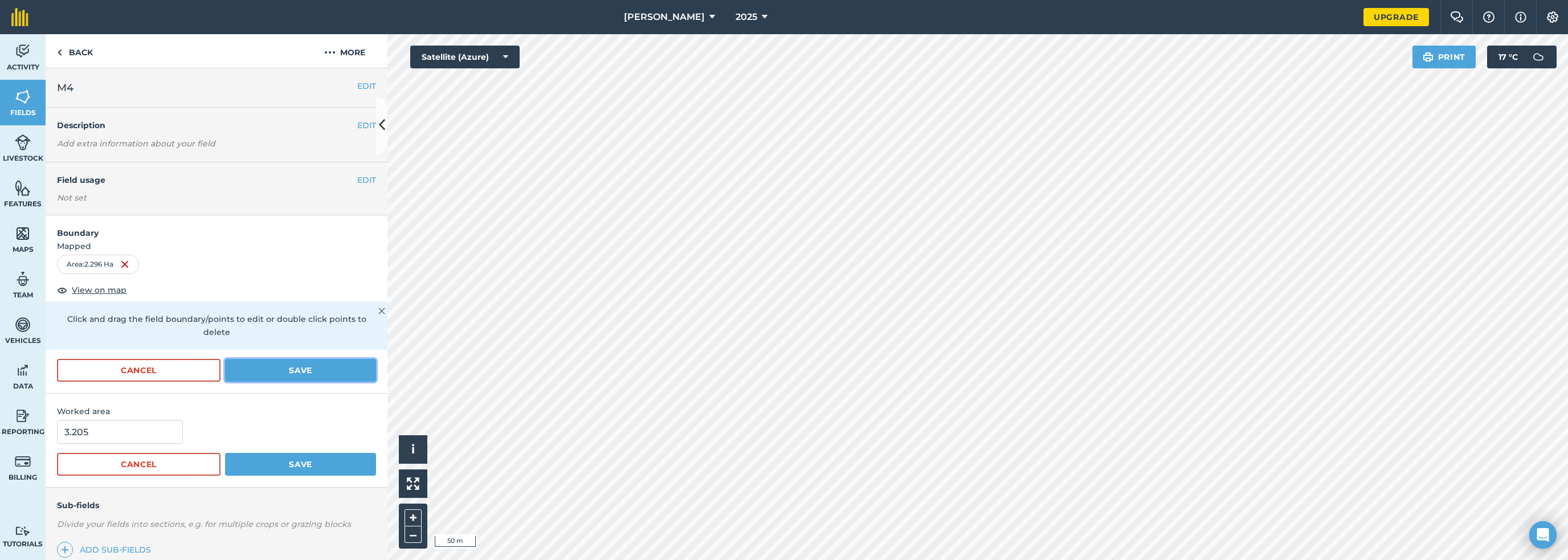
click at [320, 359] on button "Save" at bounding box center [300, 371] width 151 height 23
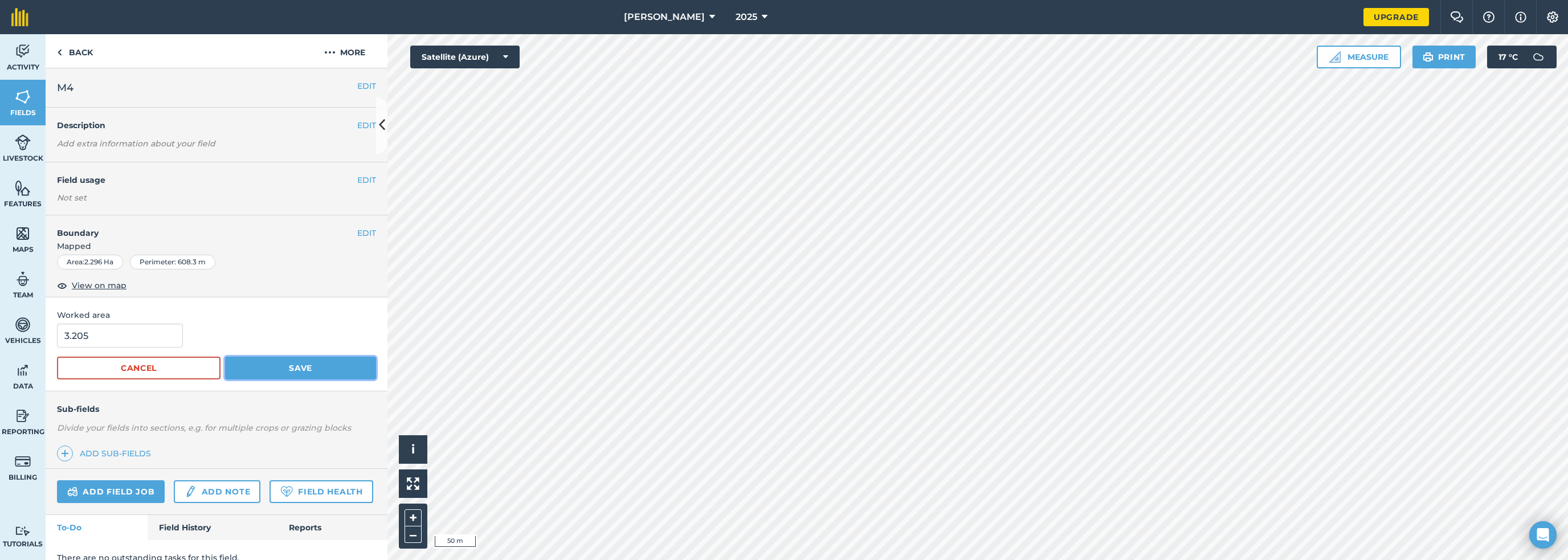
click at [319, 357] on button "Save" at bounding box center [300, 368] width 151 height 23
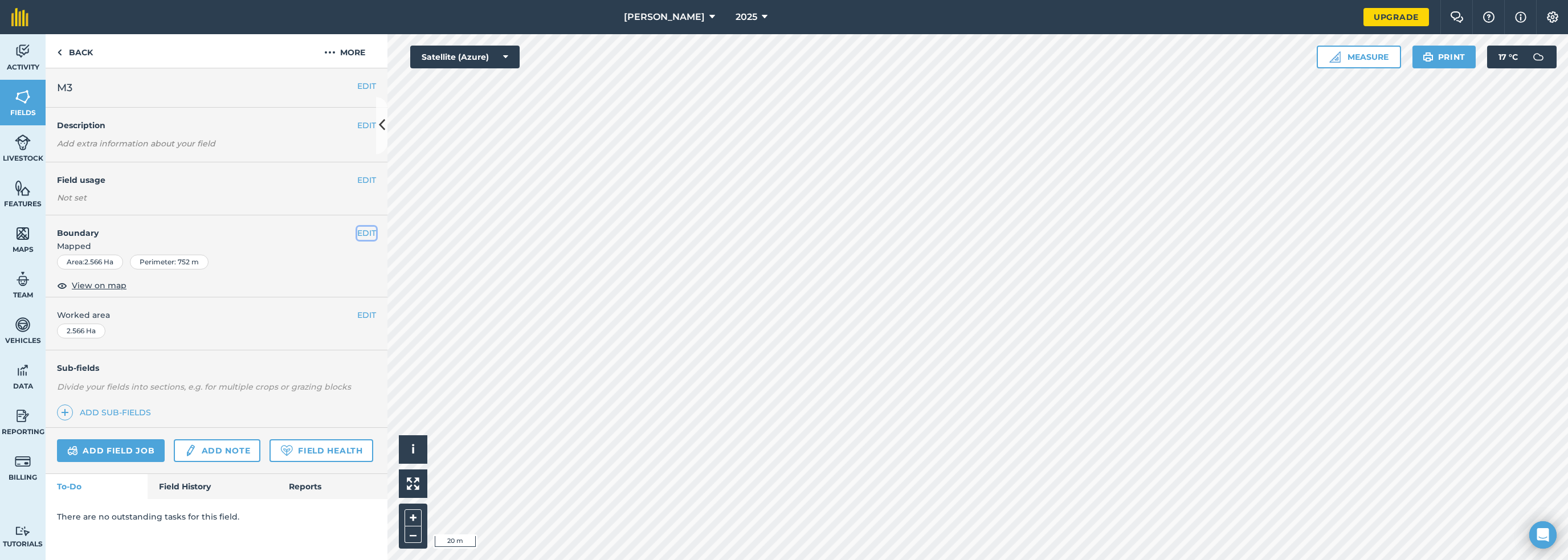
click at [358, 227] on button "EDIT" at bounding box center [367, 232] width 19 height 12
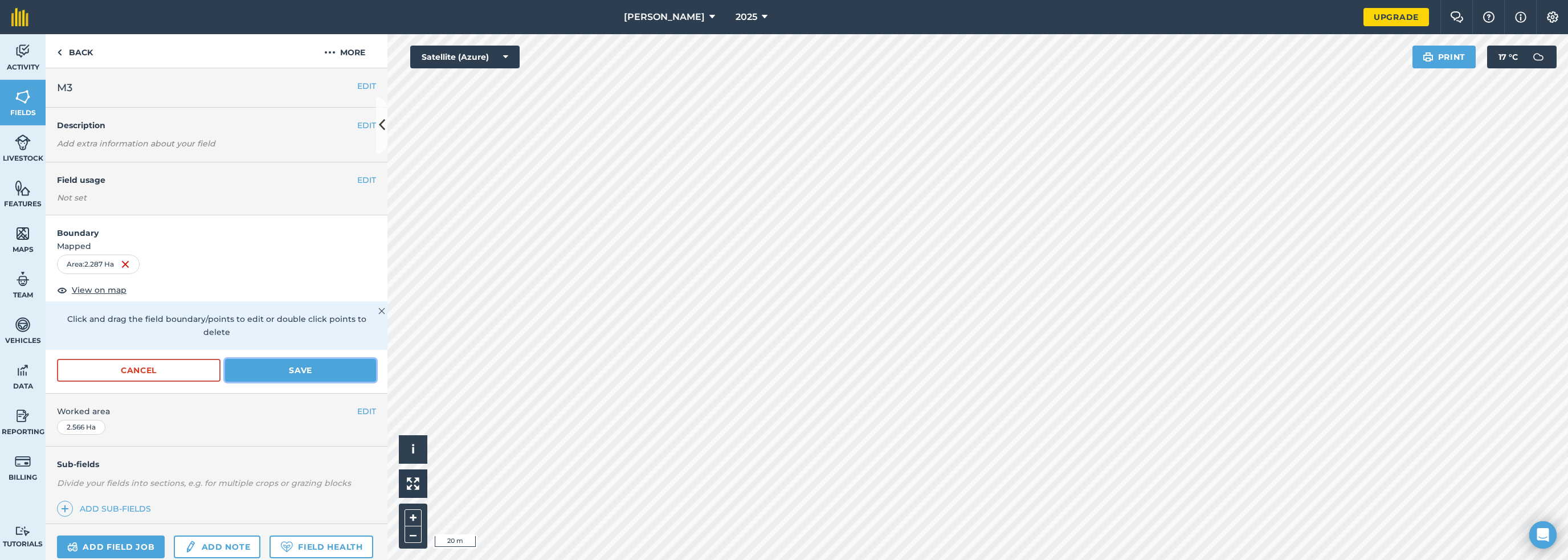
click at [268, 359] on button "Save" at bounding box center [300, 371] width 151 height 23
